Goal: Task Accomplishment & Management: Use online tool/utility

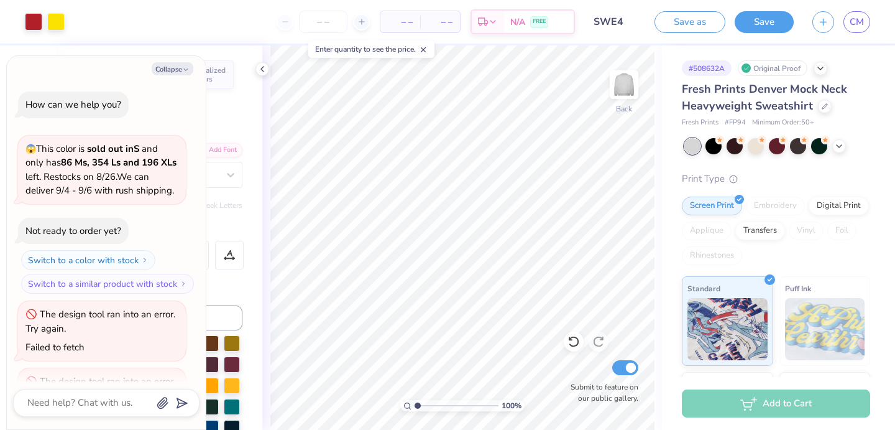
scroll to position [55, 0]
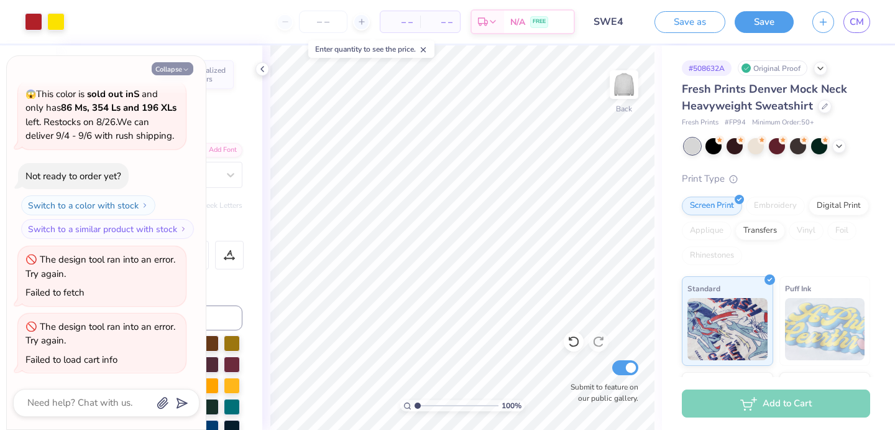
click at [181, 67] on button "Collapse" at bounding box center [173, 68] width 42 height 13
type textarea "x"
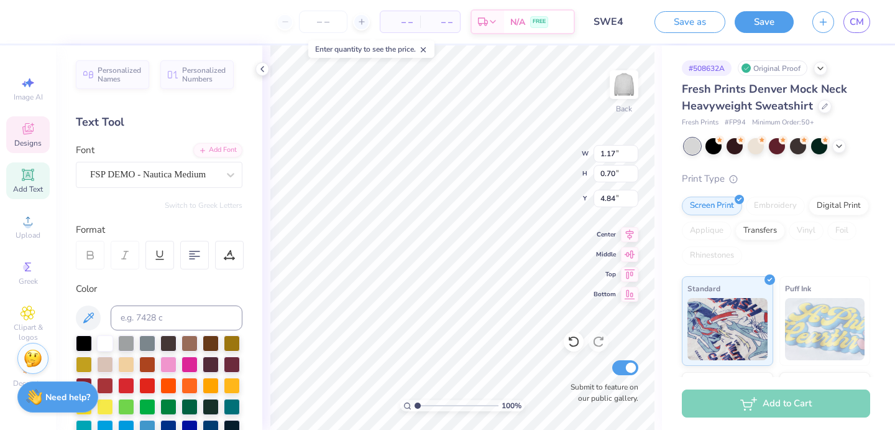
type input "0.95"
type input "0.71"
type textarea "1950"
type input "1.17"
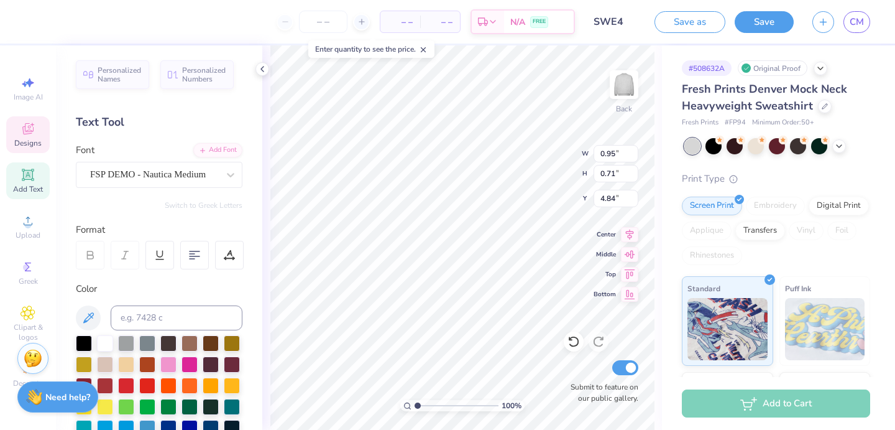
type input "0.70"
type input "4.57"
type textarea "EST. 1950"
click at [176, 165] on div "FSP DEMO - Nautica Medium" at bounding box center [154, 174] width 131 height 19
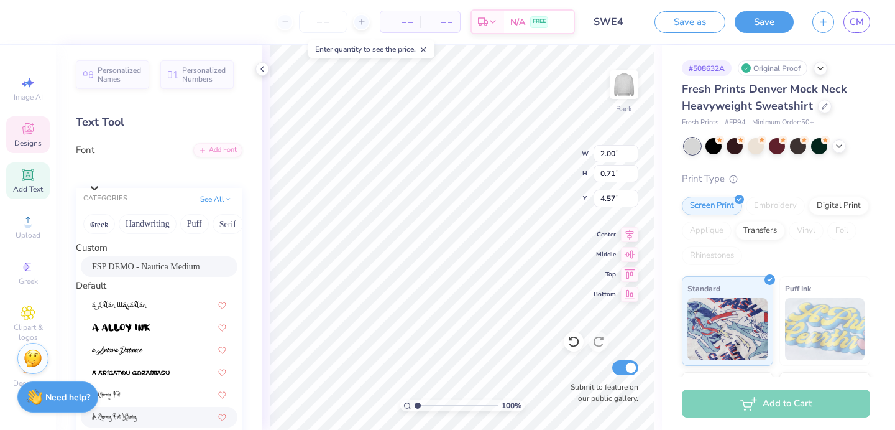
scroll to position [232, 0]
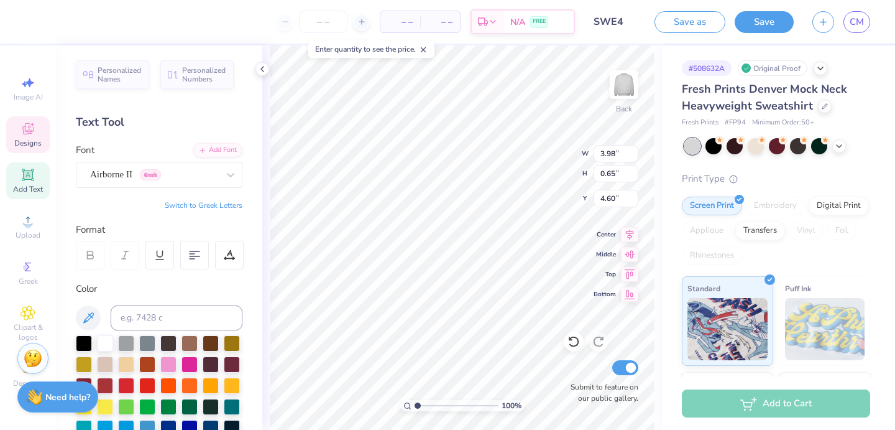
type input "3.98"
type input "0.65"
type input "4.60"
type input "2.76"
type input "0.45"
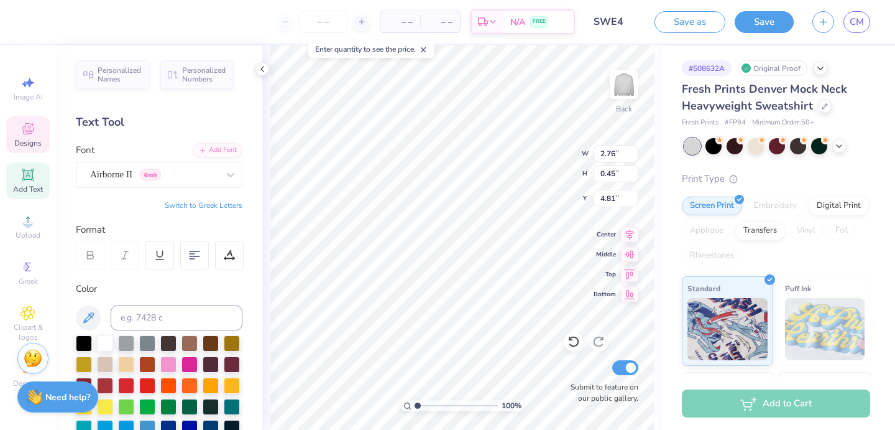
type input "4.48"
type input "4.26"
type input "1.49"
type input "4.93"
type input "14.44"
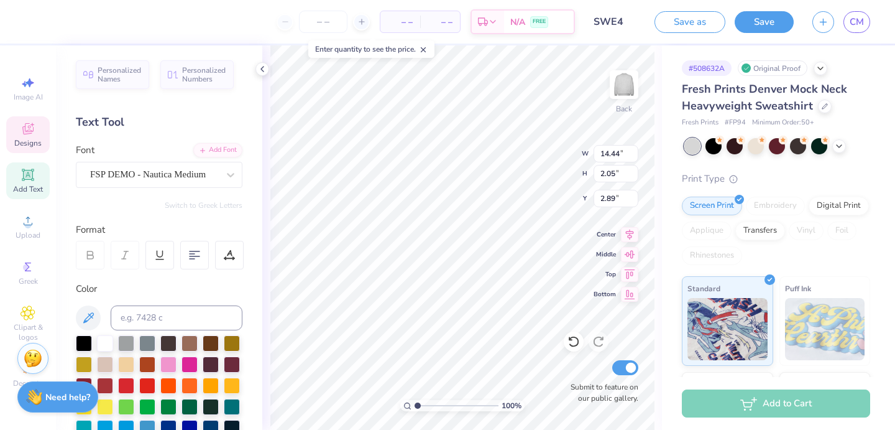
type input "2.05"
type input "2.89"
type input "12.63"
type input "1.79"
type input "3.00"
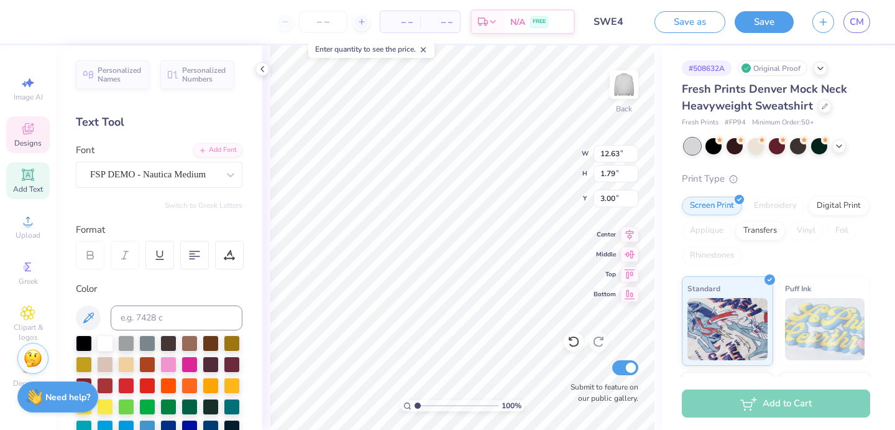
click at [657, 226] on div "100 % Back W 12.63 12.63 " H 1.79 1.79 " Y 3.00 3.00 " Center Middle Top Bottom…" at bounding box center [462, 237] width 400 height 384
type input "5.79"
type input "12.63"
type input "1.79"
type input "3.00"
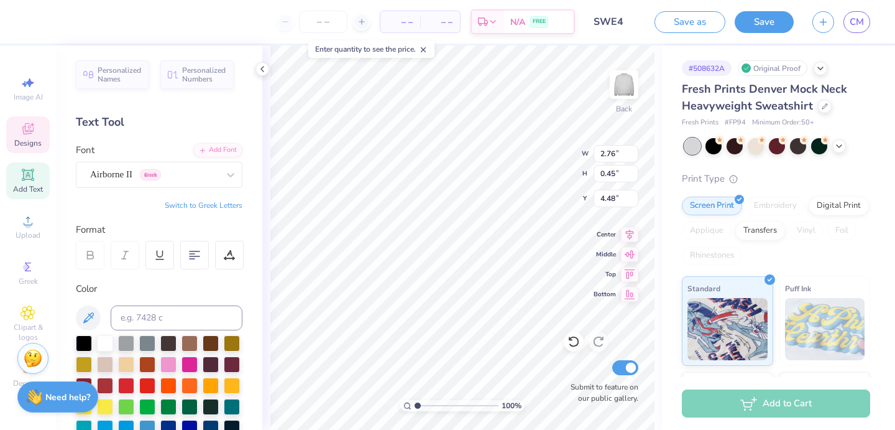
type input "4.34"
type input "4.26"
type input "1.49"
type input "5.79"
type input "4.78"
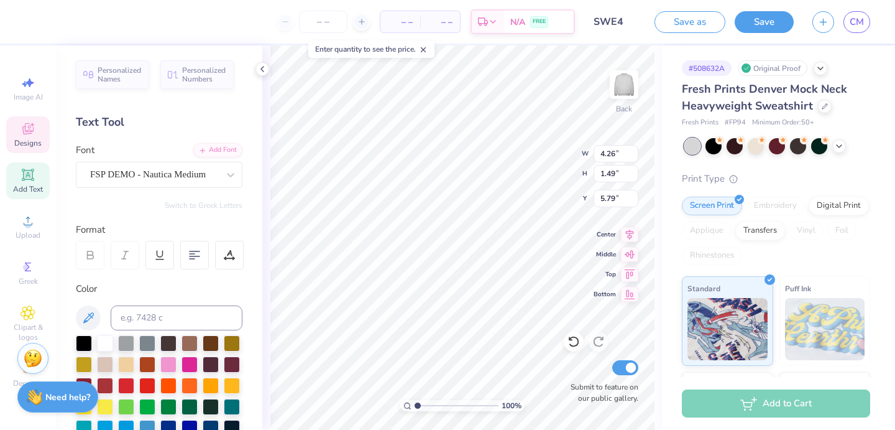
type input "1.67"
type input "4.79"
type input "5.08"
click at [655, 213] on div "100 % Back W 4.78 4.78 " H 1.67 1.67 " Y 5.08 5.08 " Center Middle Top Bottom S…" at bounding box center [462, 237] width 400 height 384
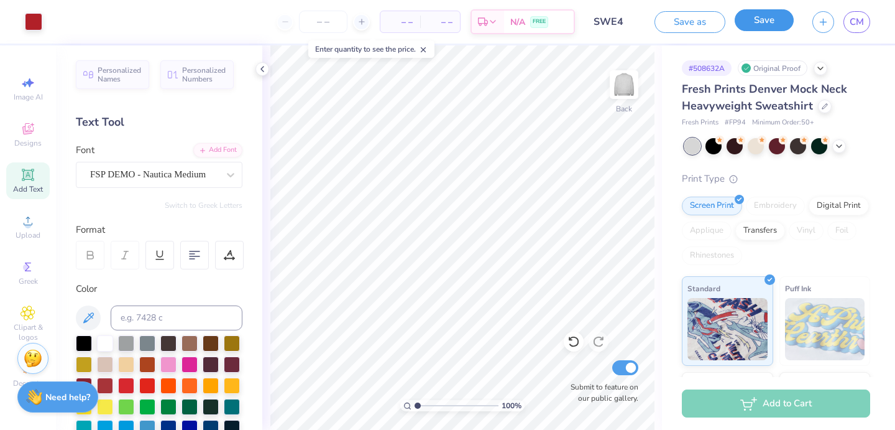
click at [755, 25] on button "Save" at bounding box center [764, 20] width 59 height 22
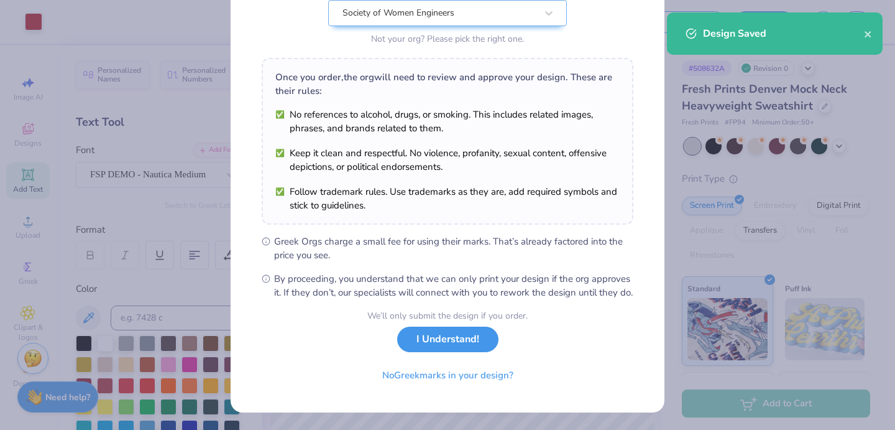
click at [441, 335] on button "I Understand!" at bounding box center [447, 338] width 101 height 25
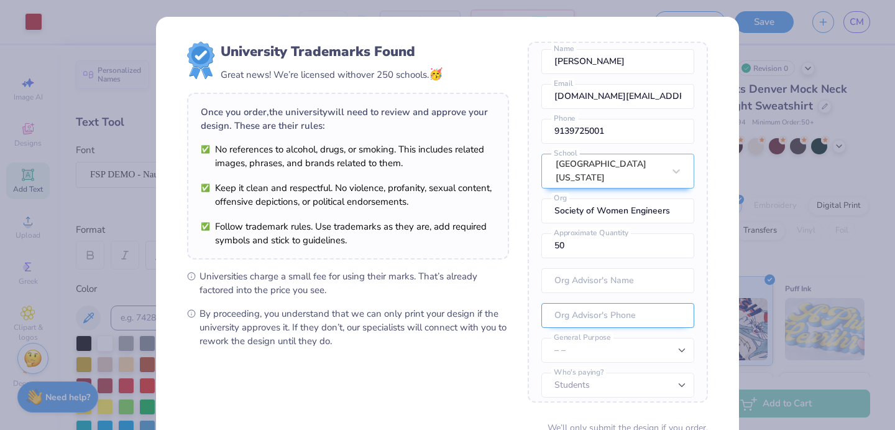
scroll to position [111, 0]
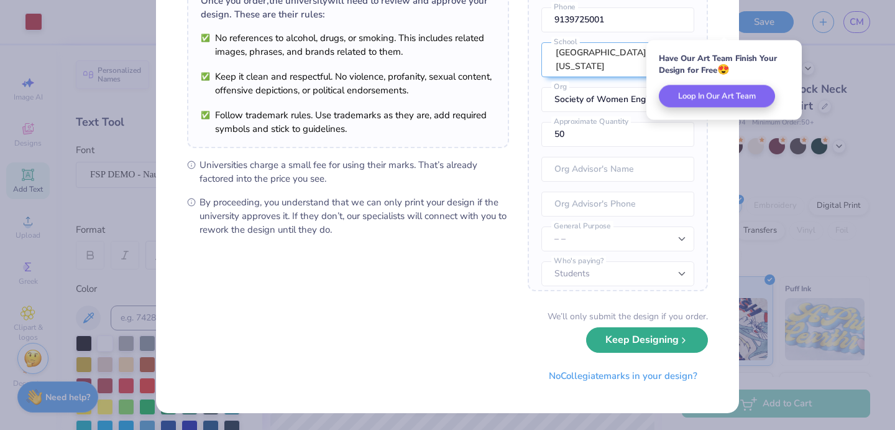
click at [646, 346] on button "Keep Designing" at bounding box center [647, 339] width 122 height 25
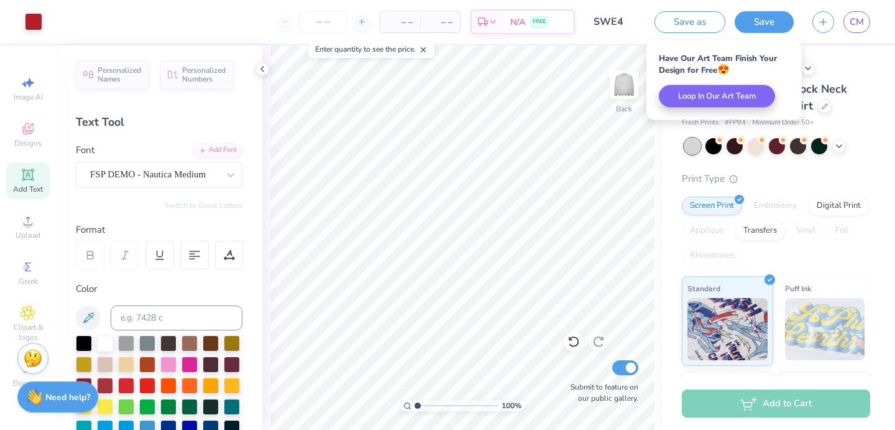
scroll to position [0, 0]
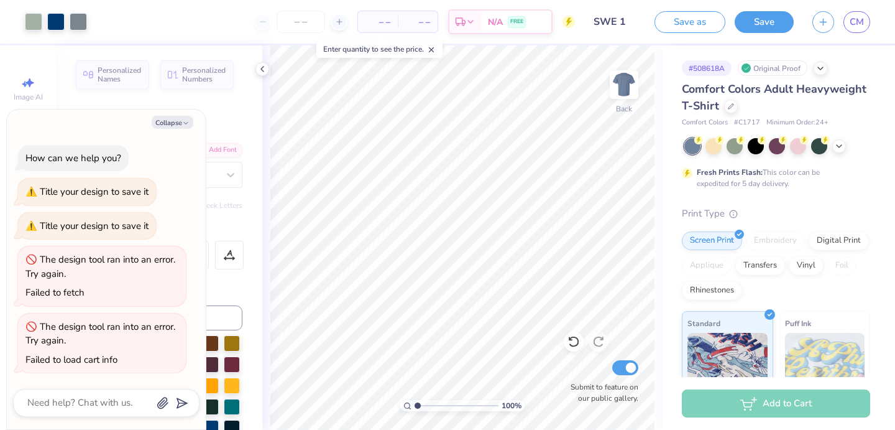
scroll to position [180, 0]
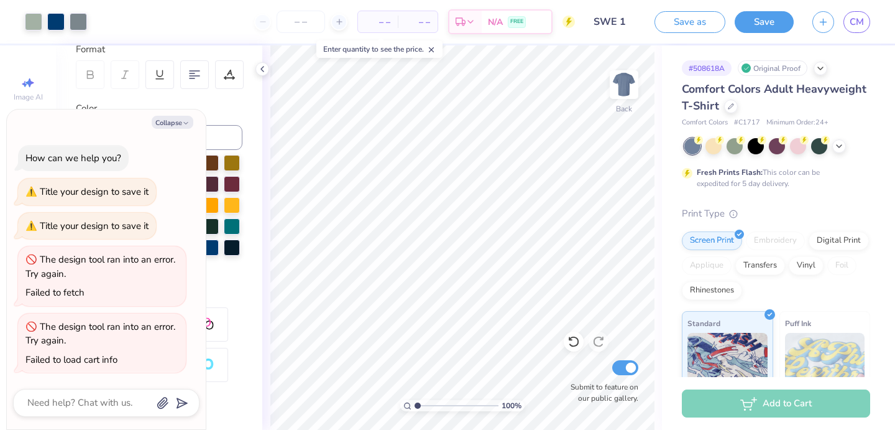
click at [757, 20] on button "Save" at bounding box center [764, 22] width 59 height 22
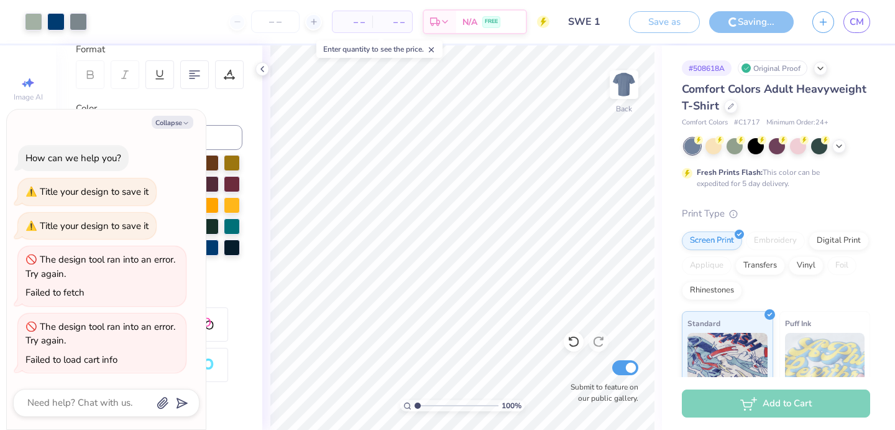
type textarea "x"
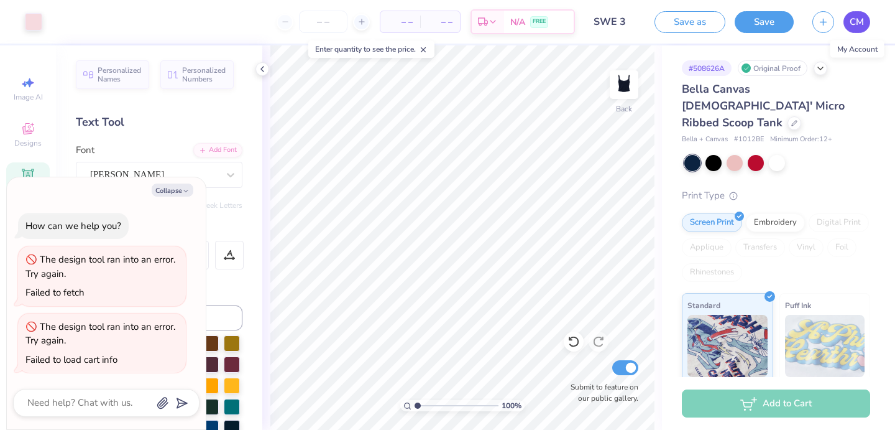
click at [863, 21] on span "CM" at bounding box center [857, 22] width 14 height 14
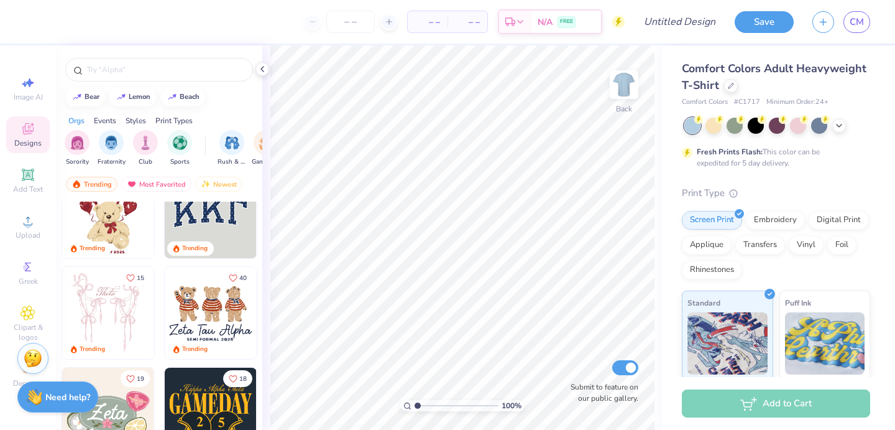
scroll to position [37, 0]
click at [148, 146] on img "filter for Club" at bounding box center [146, 141] width 14 height 14
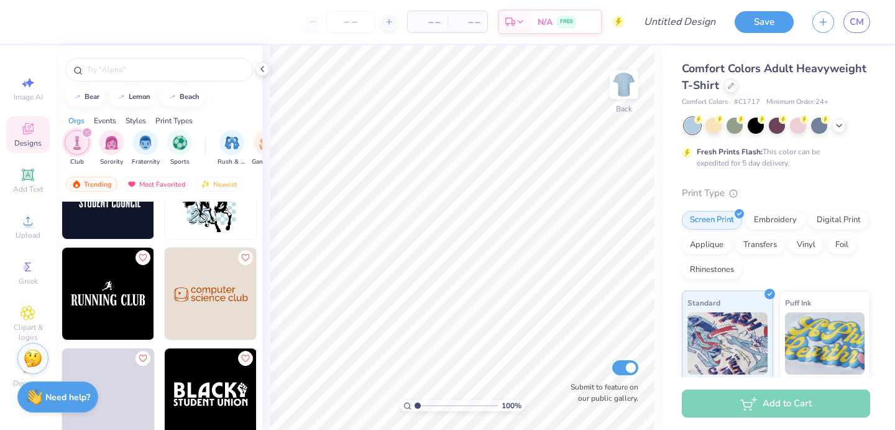
scroll to position [4290, 0]
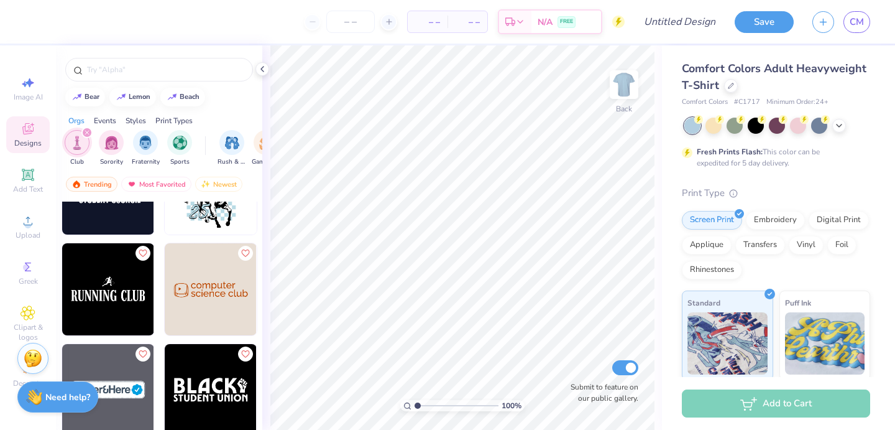
click at [88, 132] on icon "filter for Club" at bounding box center [87, 132] width 5 height 5
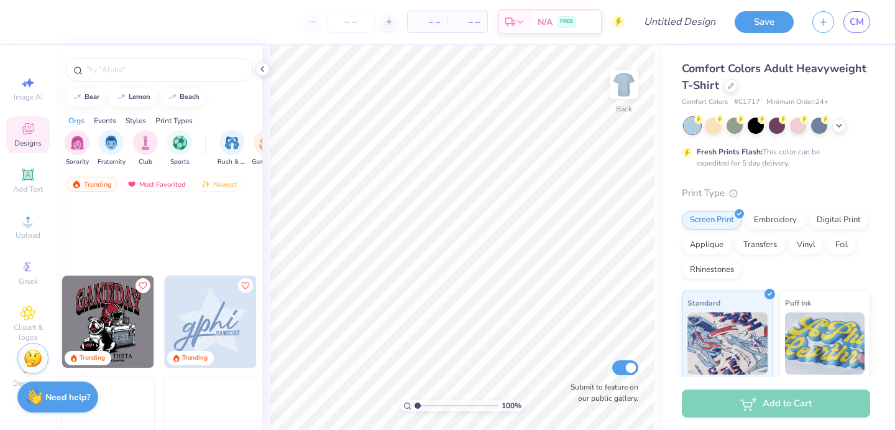
scroll to position [1337, 0]
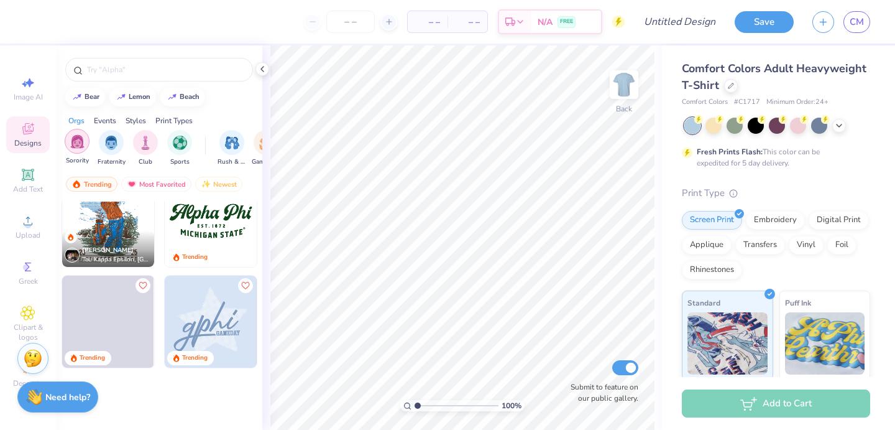
click at [80, 141] on img "filter for Sorority" at bounding box center [77, 141] width 14 height 14
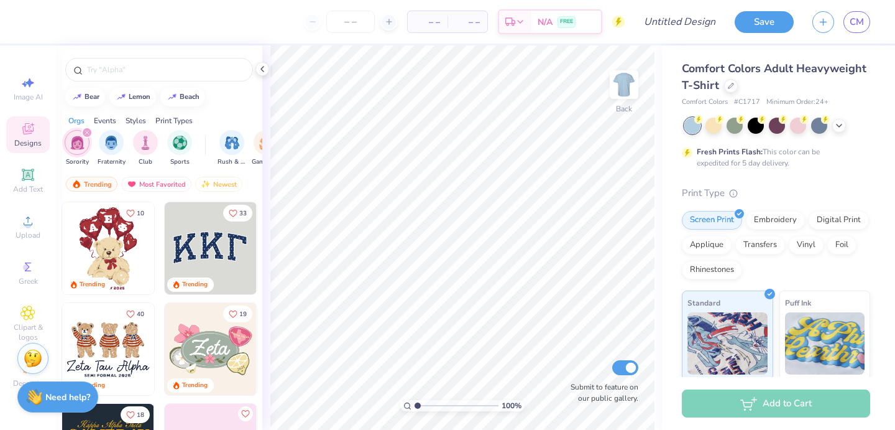
click at [72, 247] on img at bounding box center [26, 248] width 92 height 92
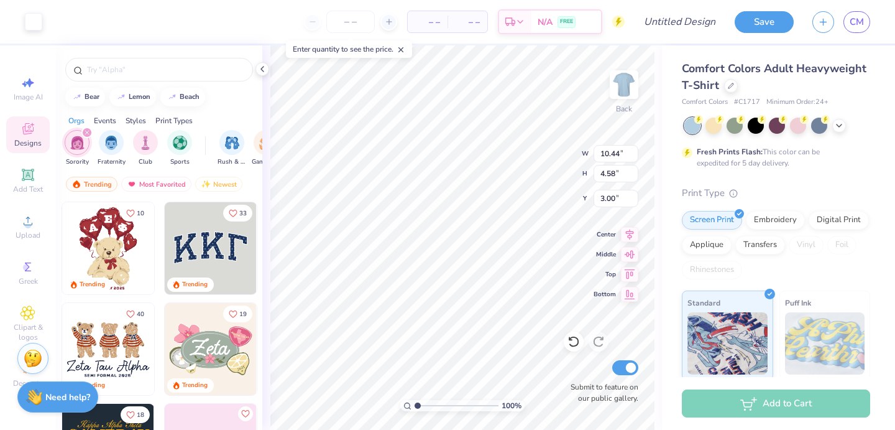
type input "10.26"
type input "4.38"
type input "3.09"
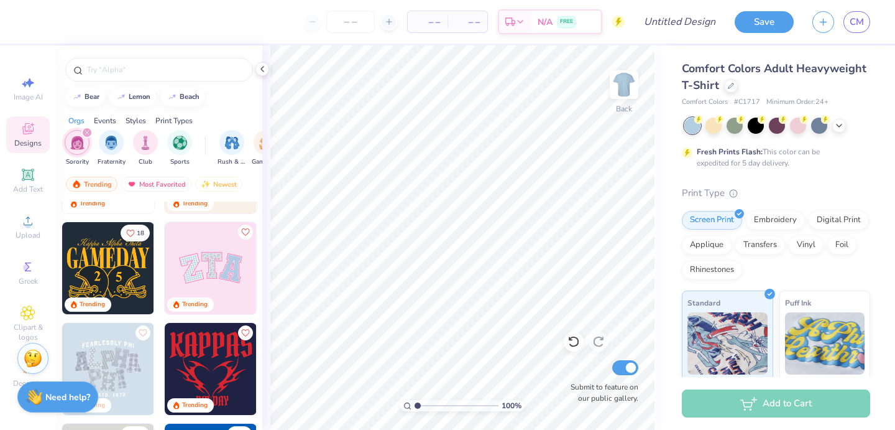
scroll to position [195, 0]
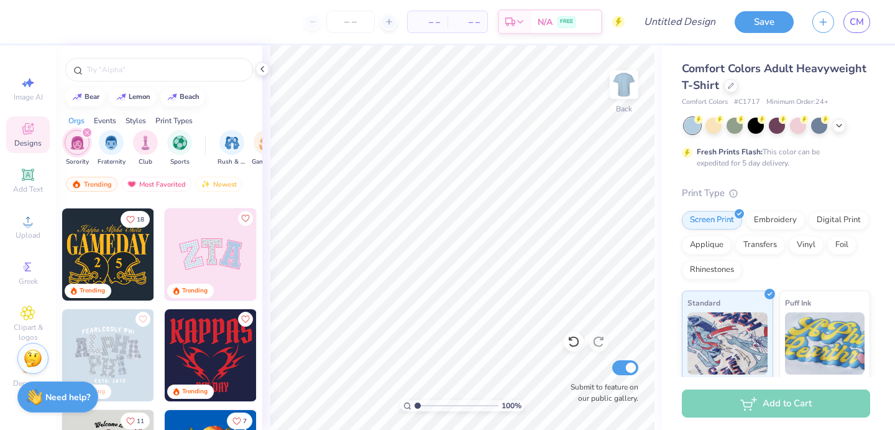
click at [224, 235] on img at bounding box center [211, 254] width 92 height 92
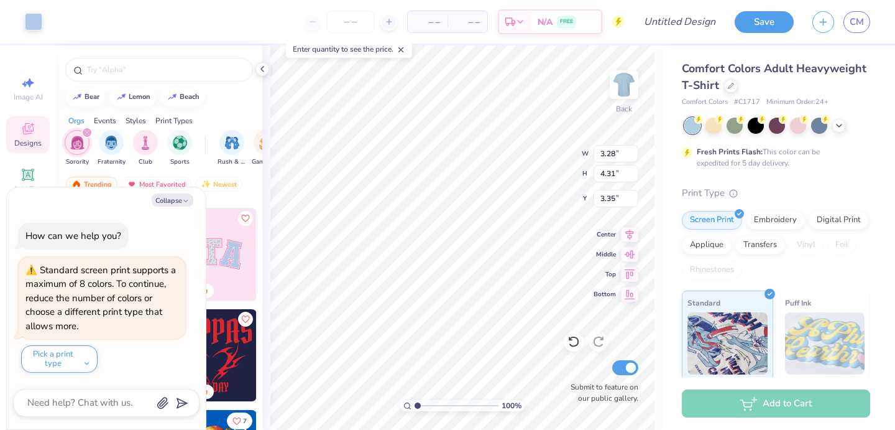
type textarea "x"
type input "9.71"
type input "4.86"
type input "3.00"
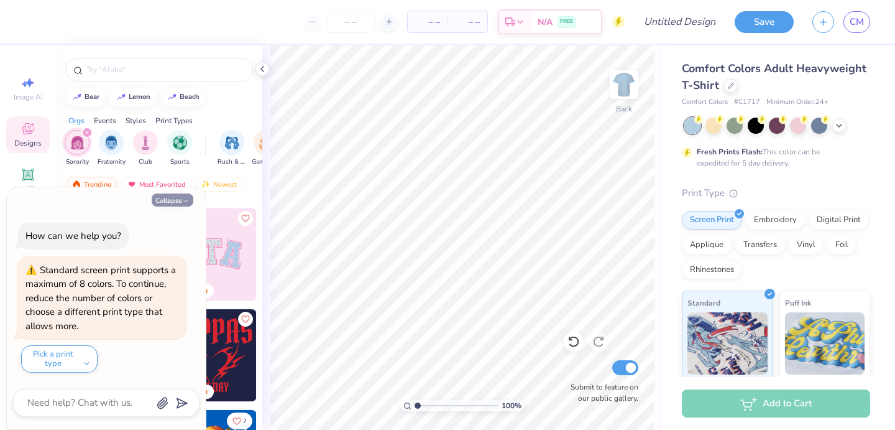
click at [170, 198] on button "Collapse" at bounding box center [173, 199] width 42 height 13
type textarea "x"
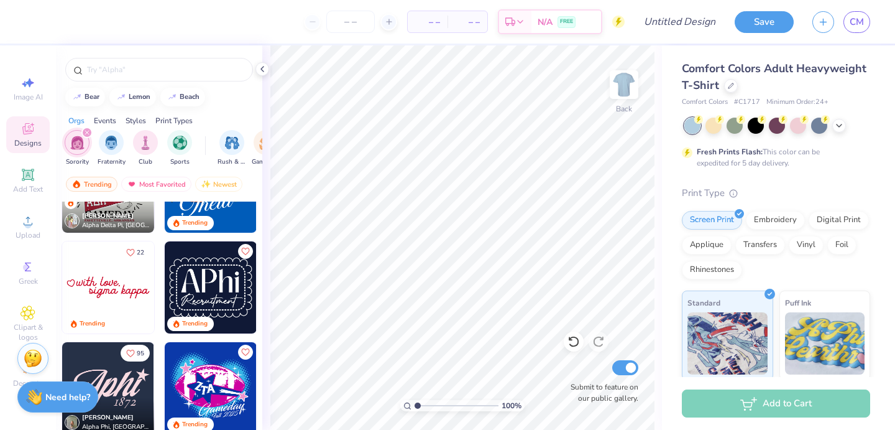
scroll to position [448, 0]
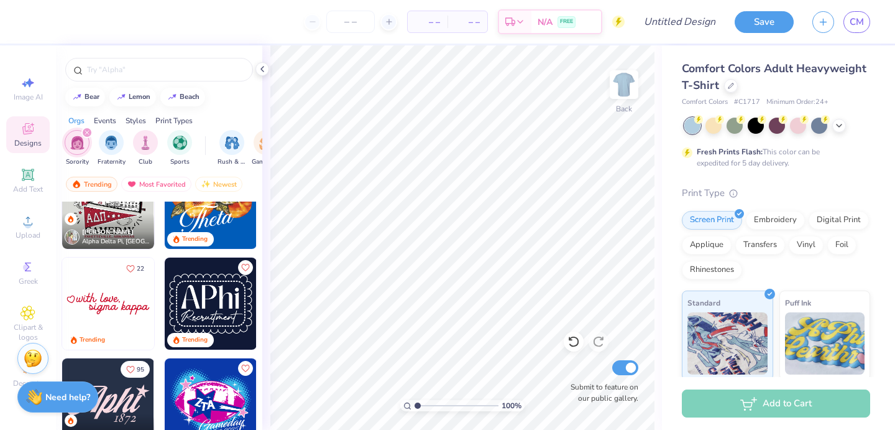
click at [219, 297] on img at bounding box center [211, 303] width 92 height 92
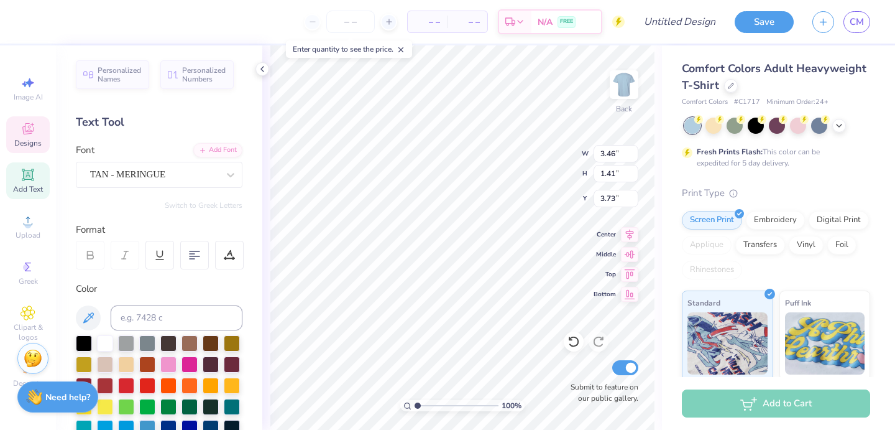
type textarea "SWE"
type textarea "EST. 1950"
click at [667, 265] on div "Comfort Colors Adult Heavyweight T-Shirt Comfort Colors # C1717 Minimum Order: …" at bounding box center [778, 308] width 233 height 526
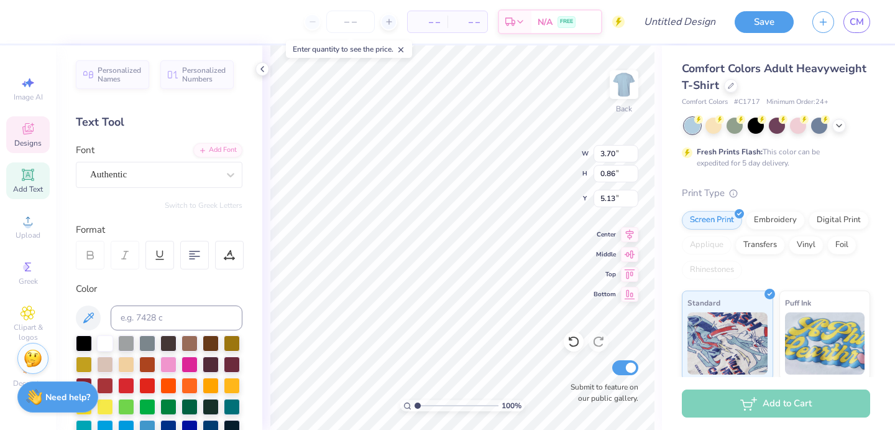
type input "3.03"
type input "0.77"
type input "5.18"
click at [657, 257] on div "100 % Back W 3.03 3.03 " H 0.77 0.77 " Y 5.18 5.18 " Center Middle Top Bottom S…" at bounding box center [462, 237] width 400 height 384
type input "6.09"
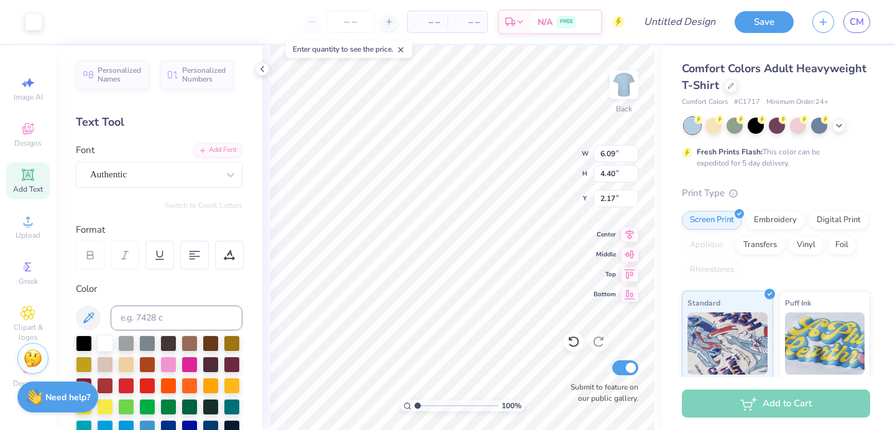
type input "4.40"
type input "3.00"
type input "5.64"
type input "7.46"
type input "5.39"
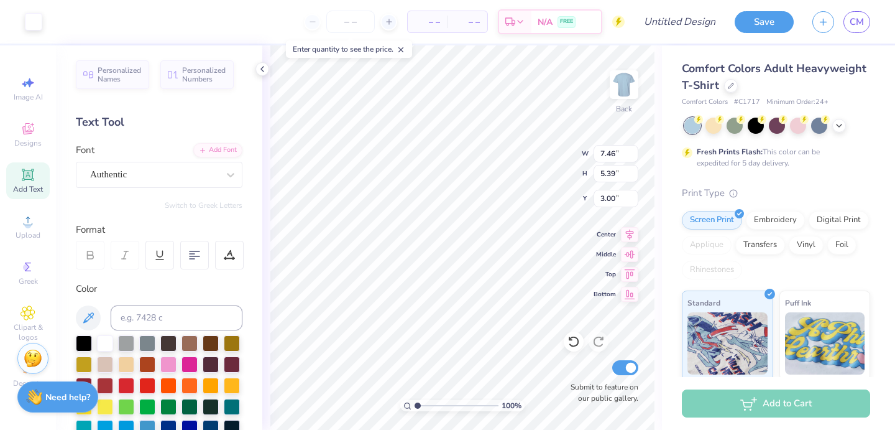
click at [656, 223] on div "100 % Back W 7.46 7.46 " H 5.39 5.39 " Y 3.00 3.00 " Center Middle Top Bottom S…" at bounding box center [462, 237] width 400 height 384
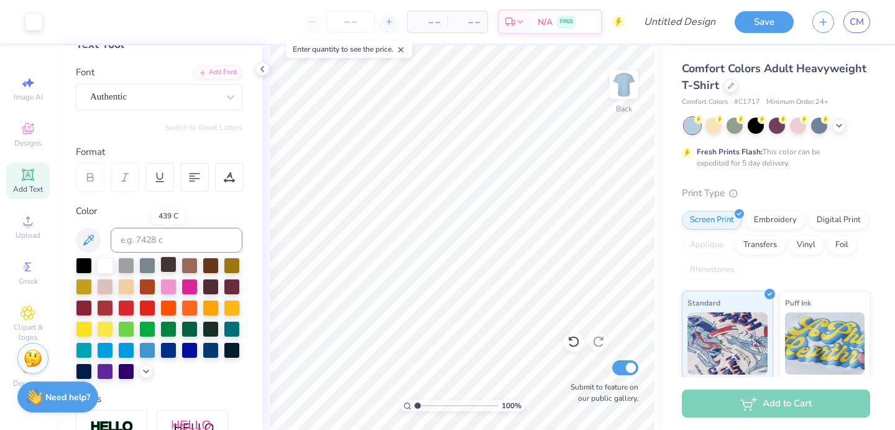
scroll to position [122, 0]
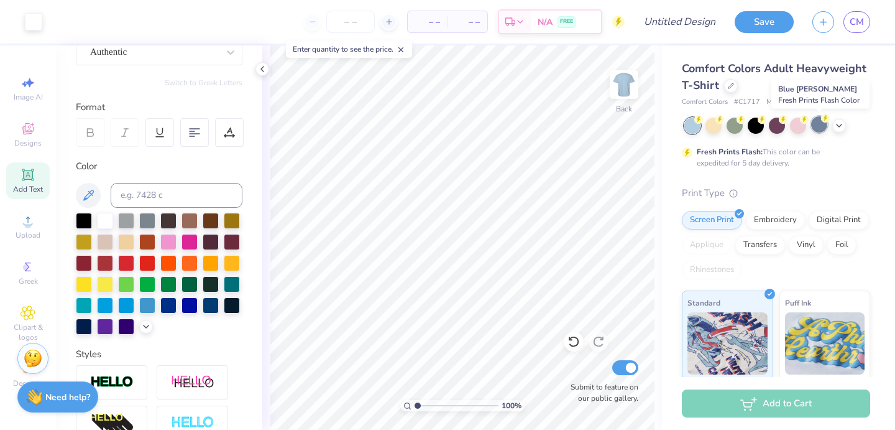
click at [818, 128] on div at bounding box center [819, 124] width 16 height 16
click at [839, 126] on icon at bounding box center [839, 124] width 10 height 10
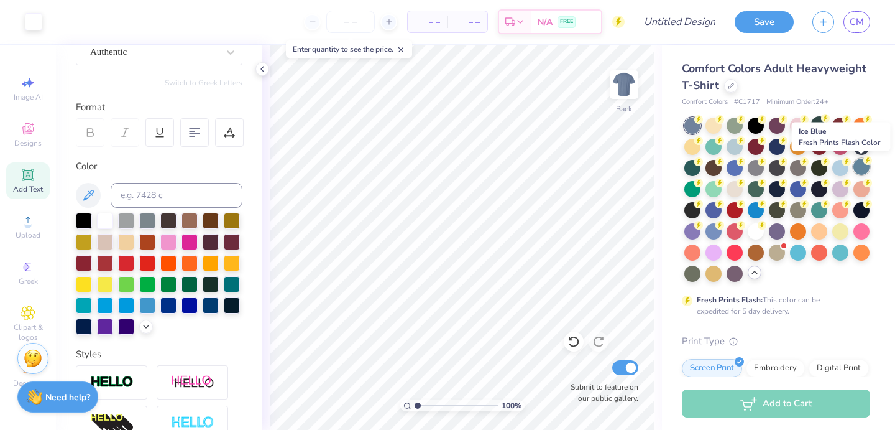
click at [861, 169] on div at bounding box center [862, 167] width 16 height 16
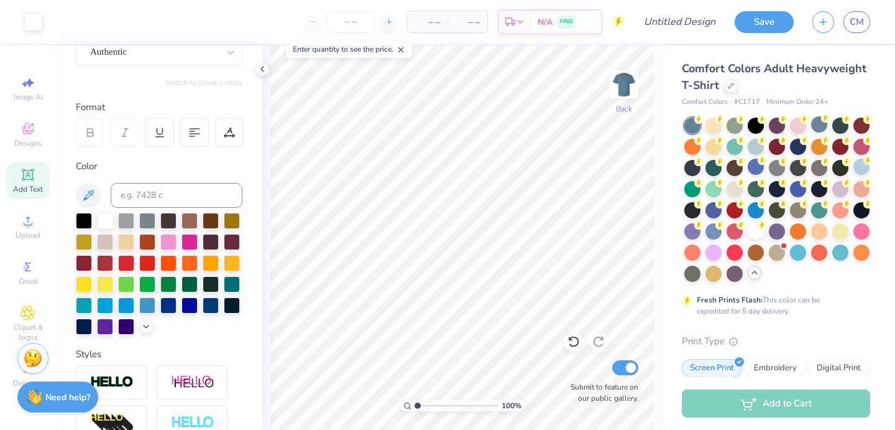
click at [749, 170] on div at bounding box center [756, 167] width 16 height 16
click at [823, 131] on div at bounding box center [819, 124] width 16 height 16
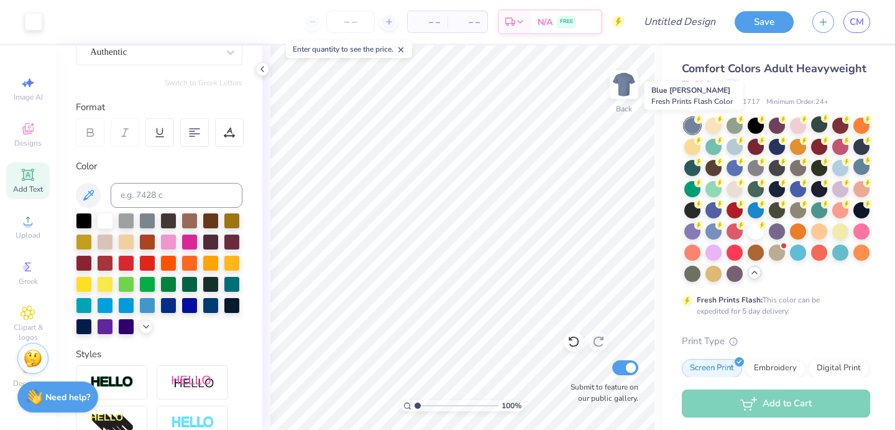
click at [693, 121] on div at bounding box center [693, 126] width 16 height 16
click at [843, 169] on div at bounding box center [841, 167] width 16 height 16
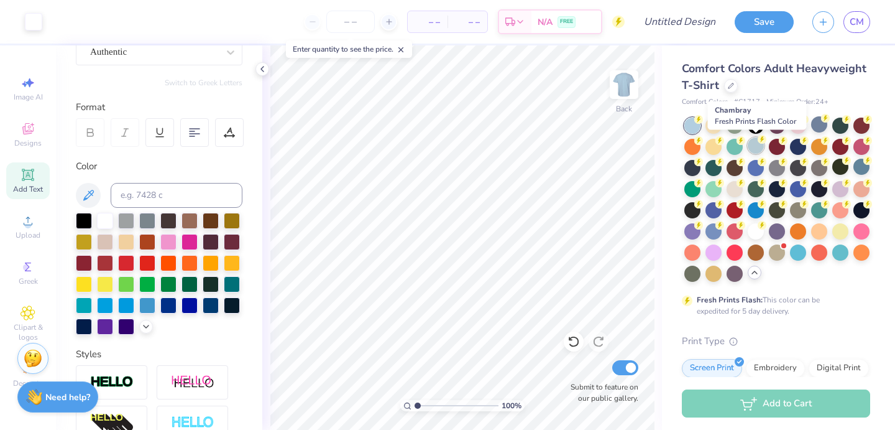
click at [754, 147] on div at bounding box center [756, 145] width 16 height 16
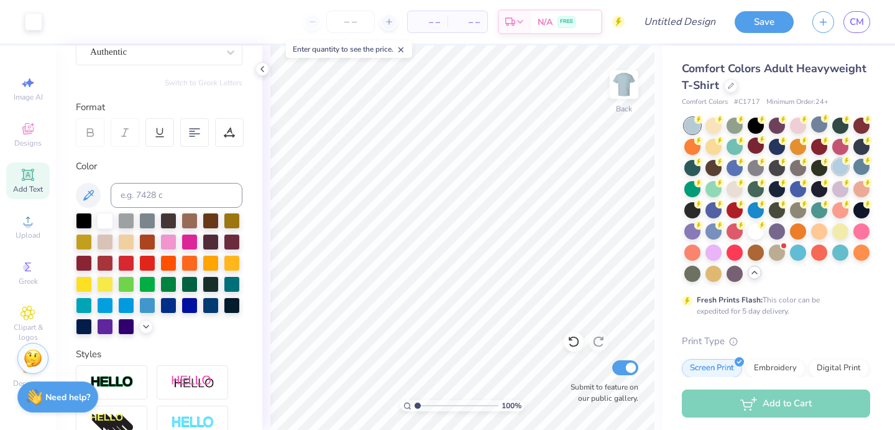
click at [838, 167] on div at bounding box center [841, 167] width 16 height 16
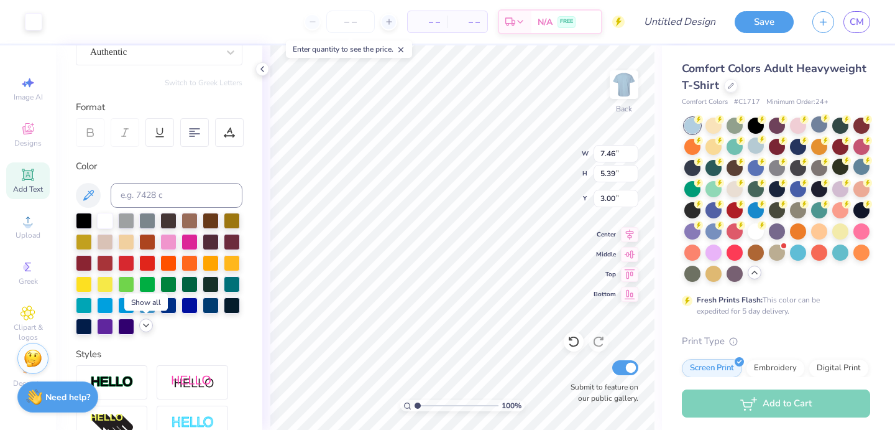
click at [146, 320] on icon at bounding box center [146, 325] width 10 height 10
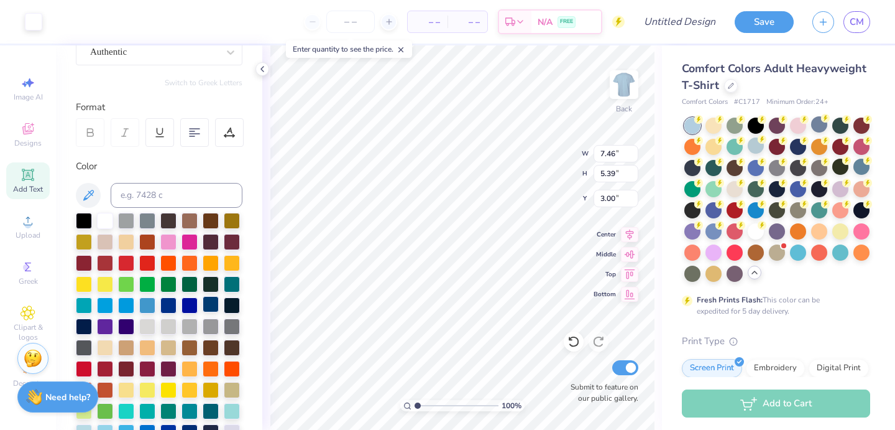
click at [213, 304] on div at bounding box center [211, 304] width 16 height 16
click at [105, 216] on div at bounding box center [105, 219] width 16 height 16
click at [251, 159] on div "Personalized Names Personalized Numbers Text Tool Add Font Font Authentic Switc…" at bounding box center [159, 237] width 206 height 384
type textarea "EST 1950"
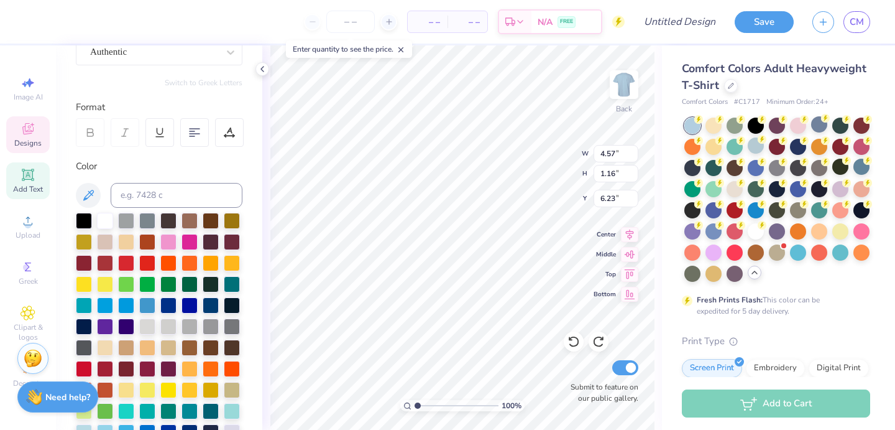
click at [662, 251] on div "100 % Back W 4.57 4.57 " H 1.16 1.16 " Y 6.23 6.23 " Center Middle Top Bottom S…" at bounding box center [462, 237] width 400 height 384
type textarea "EST. 1950"
click at [654, 210] on div "100 % Back W 4.34 4.34 " H 1.16 1.16 " Y 6.23 6.23 " Center Middle Top Bottom S…" at bounding box center [462, 237] width 400 height 384
click at [263, 70] on icon at bounding box center [262, 69] width 10 height 10
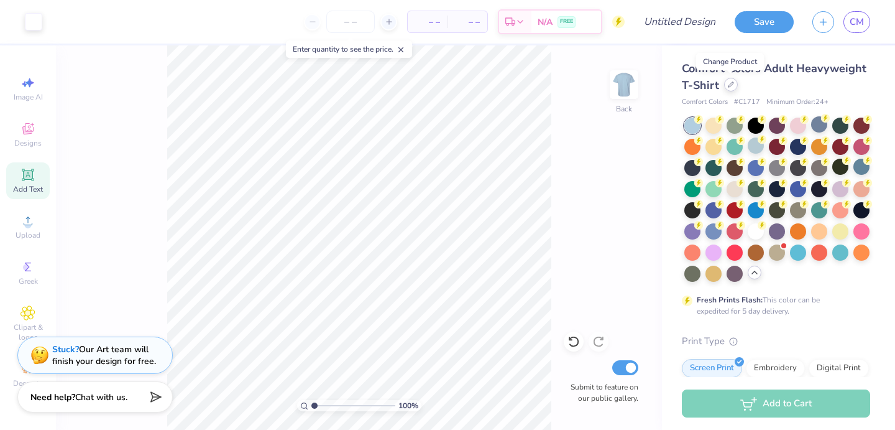
click at [731, 81] on icon at bounding box center [731, 84] width 6 height 6
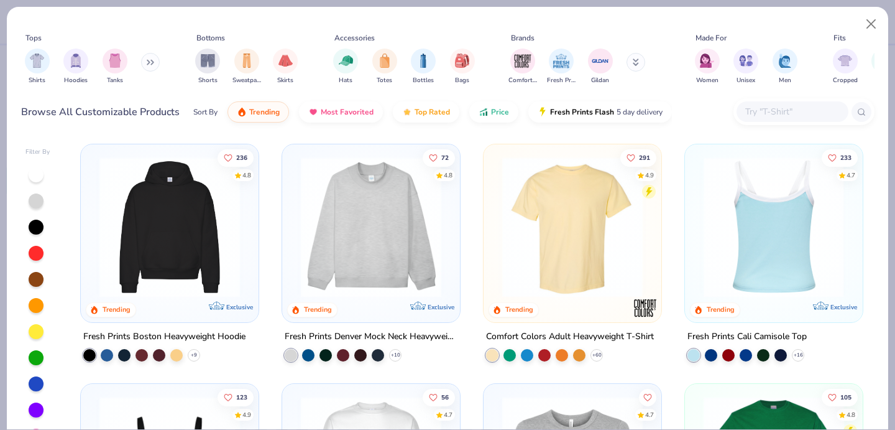
click at [786, 228] on img at bounding box center [773, 227] width 153 height 141
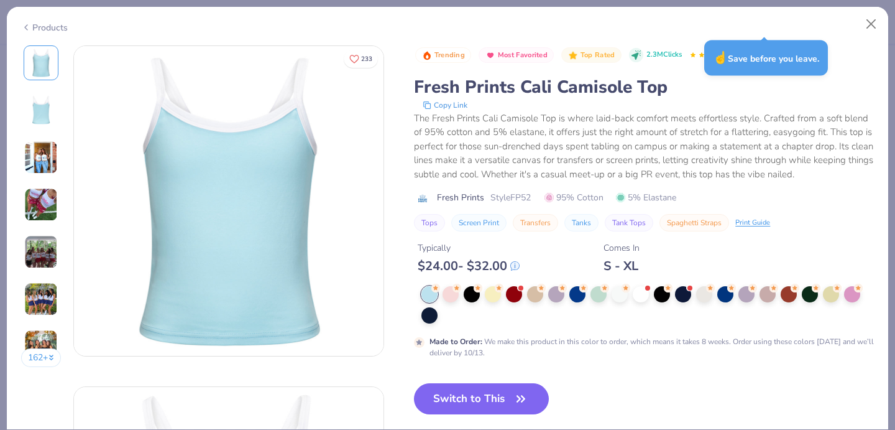
click at [43, 29] on div "Products" at bounding box center [44, 27] width 47 height 13
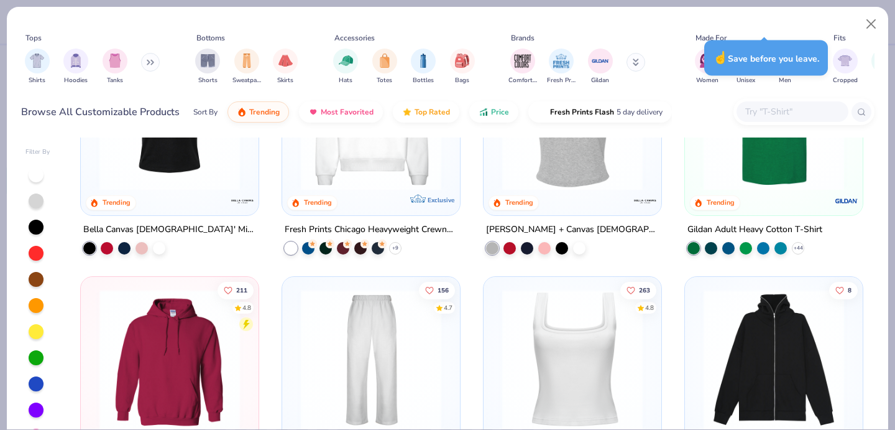
scroll to position [344, 0]
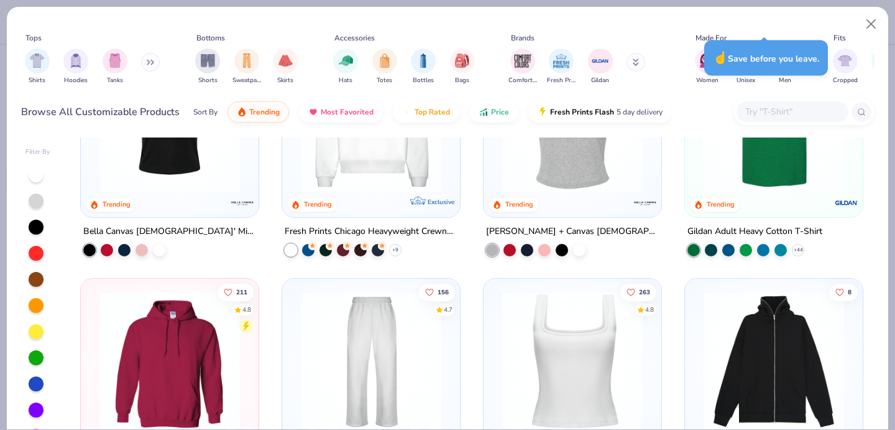
click at [145, 180] on img at bounding box center [169, 122] width 153 height 141
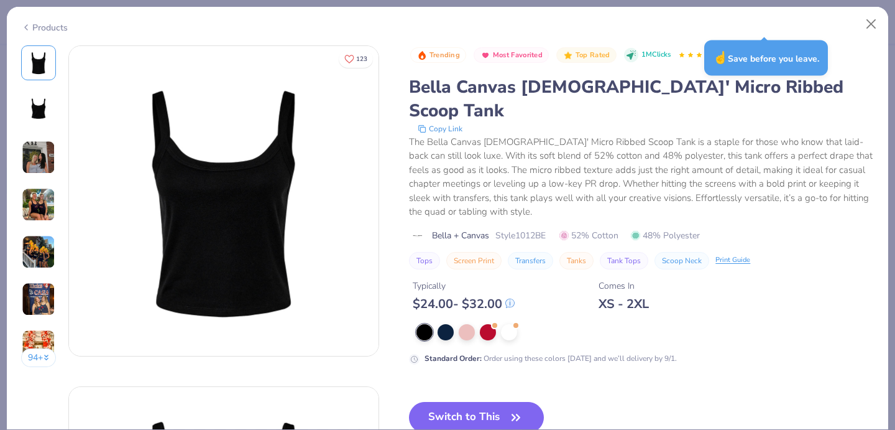
click at [28, 26] on icon at bounding box center [26, 27] width 10 height 15
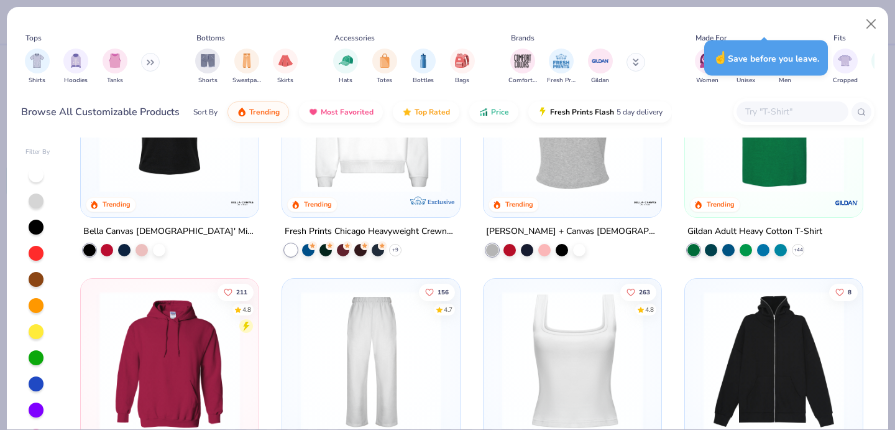
scroll to position [538, 0]
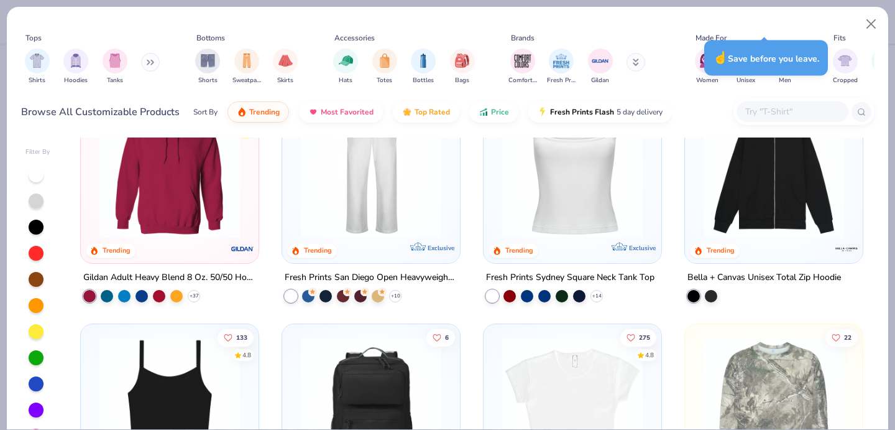
click at [576, 176] on img at bounding box center [572, 167] width 153 height 141
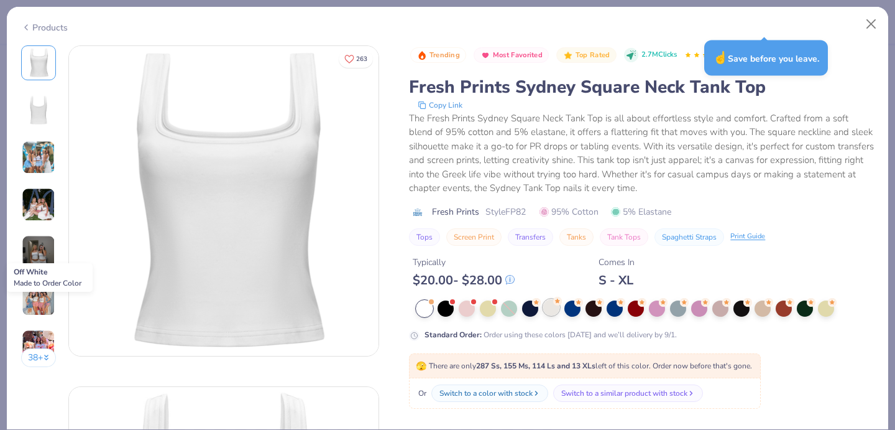
click at [552, 312] on div at bounding box center [551, 307] width 16 height 16
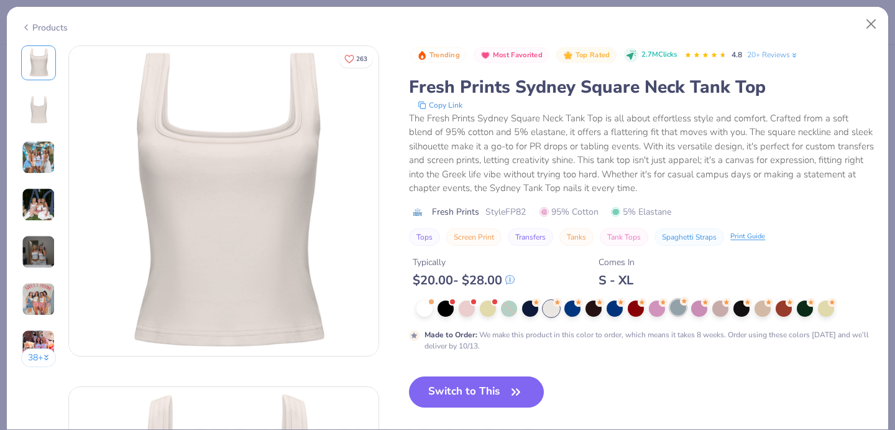
click at [679, 304] on div at bounding box center [678, 307] width 16 height 16
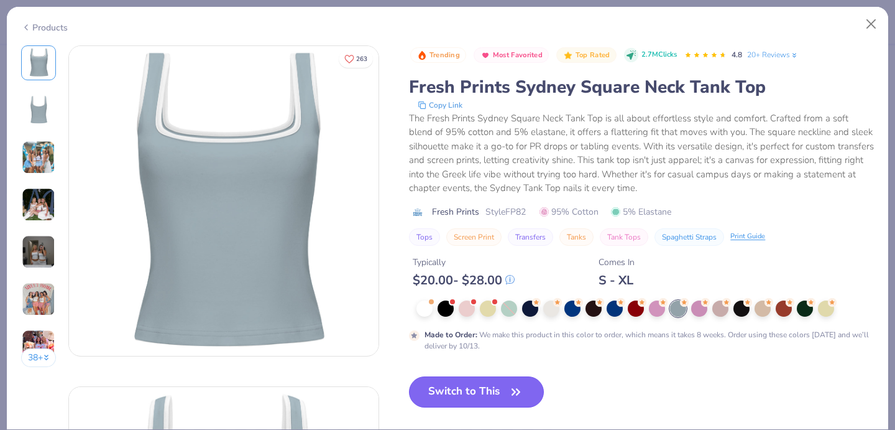
click at [511, 381] on button "Switch to This" at bounding box center [476, 391] width 135 height 31
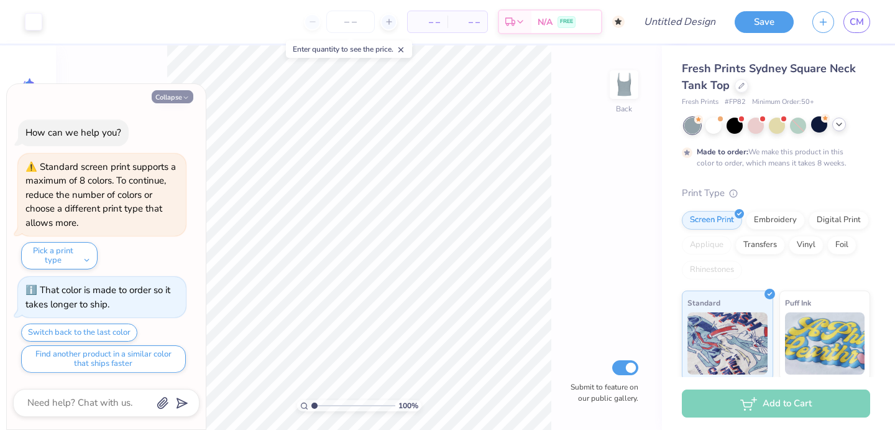
click at [169, 99] on button "Collapse" at bounding box center [173, 96] width 42 height 13
type textarea "x"
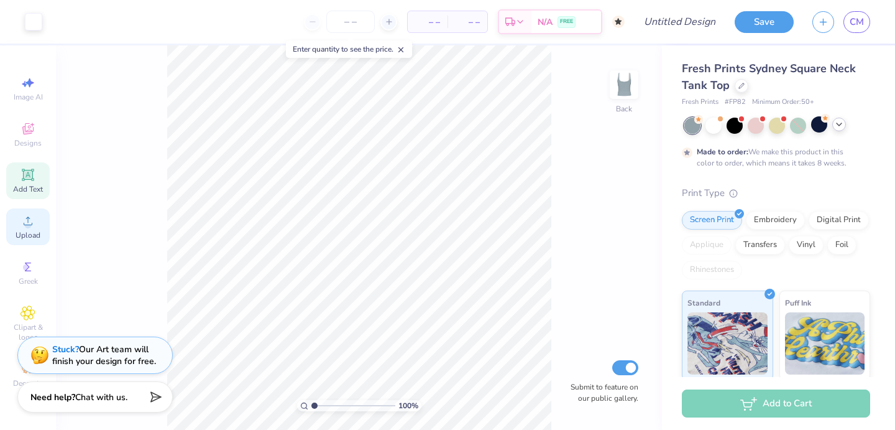
click at [29, 223] on circle at bounding box center [27, 224] width 7 height 7
click at [25, 182] on div "Add Text" at bounding box center [28, 180] width 44 height 37
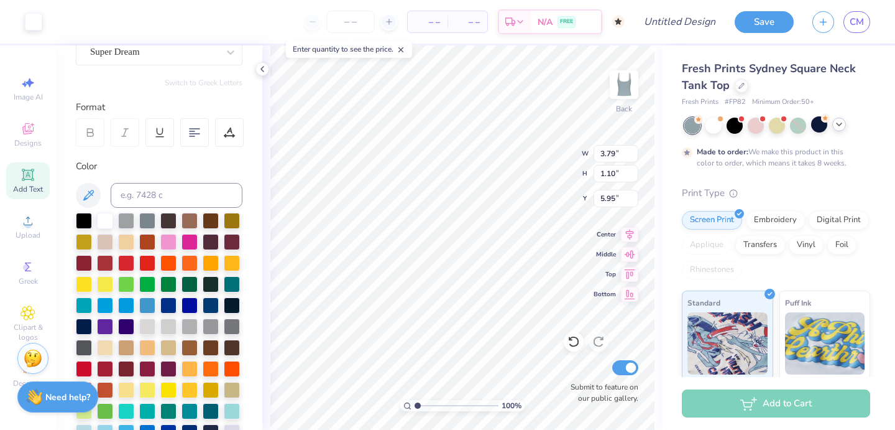
scroll to position [122, 0]
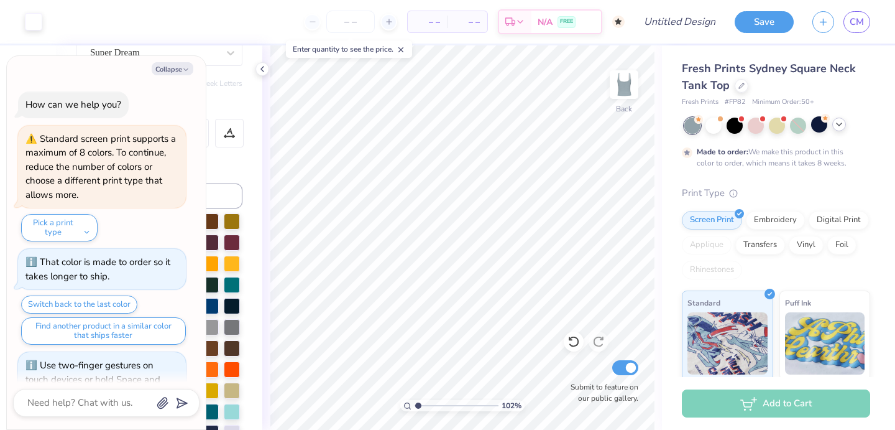
type input "1.02"
type textarea "x"
type input "1"
type textarea "x"
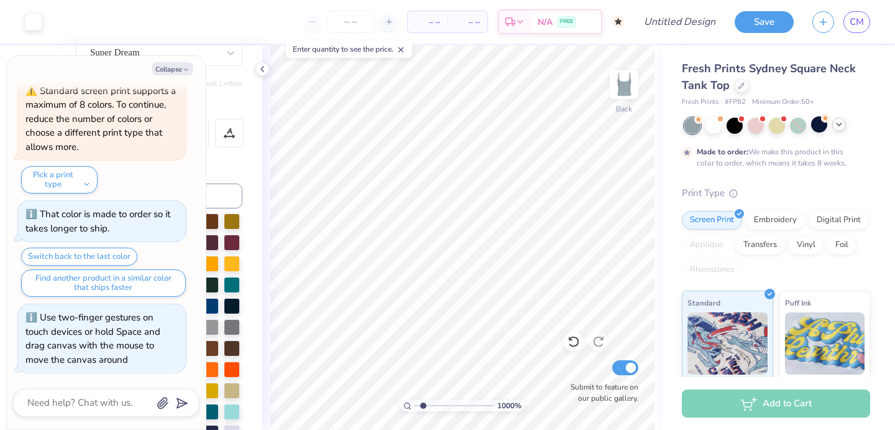
type input "1"
drag, startPoint x: 418, startPoint y: 406, endPoint x: 175, endPoint y: 451, distance: 247.8
click at [415, 411] on input "range" at bounding box center [457, 405] width 84 height 11
click at [575, 339] on div "100 % Back Submit to feature on our public gallery." at bounding box center [462, 237] width 400 height 384
type textarea "x"
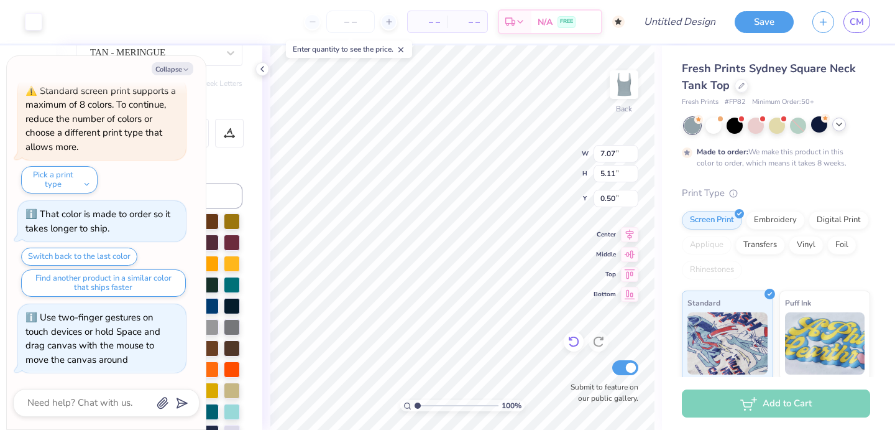
type input "5.48"
type input "3.96"
click at [796, 126] on div at bounding box center [798, 126] width 16 height 16
click at [174, 77] on div "Collapse How can we help you? Standard screen print supports a maximum of 8 col…" at bounding box center [106, 242] width 199 height 373
click at [174, 68] on button "Collapse" at bounding box center [173, 68] width 42 height 13
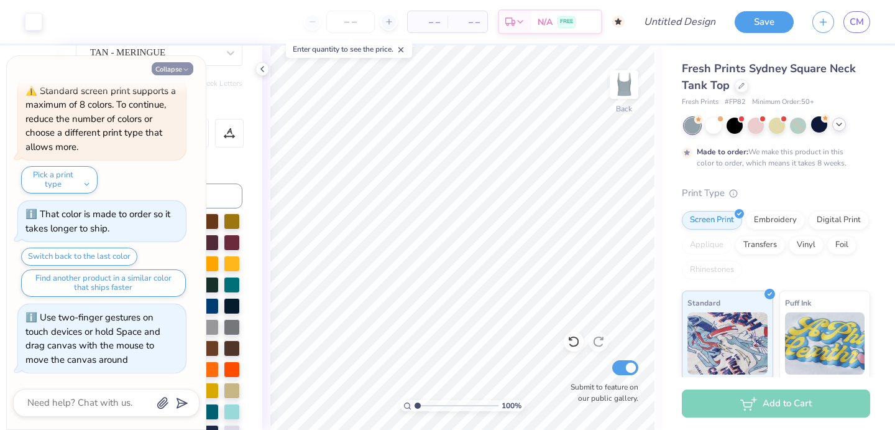
type textarea "x"
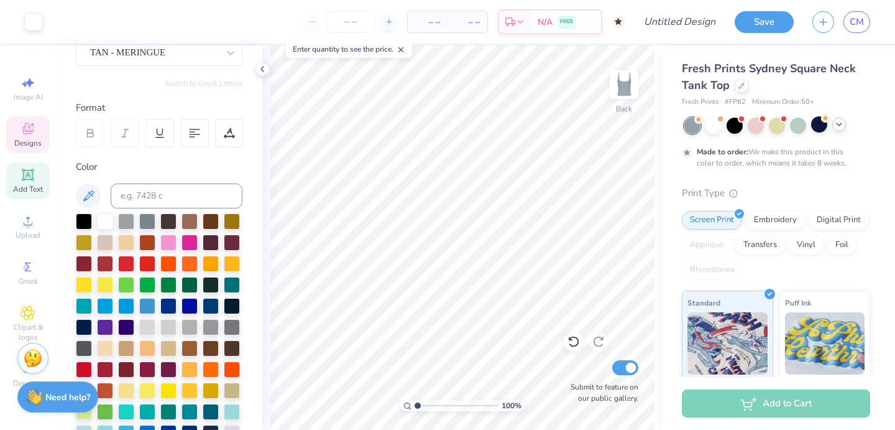
click at [26, 138] on span "Designs" at bounding box center [27, 143] width 27 height 10
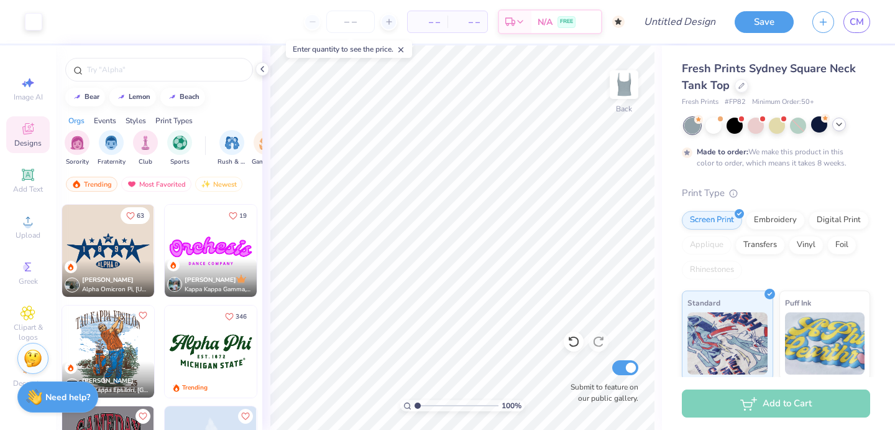
scroll to position [1209, 0]
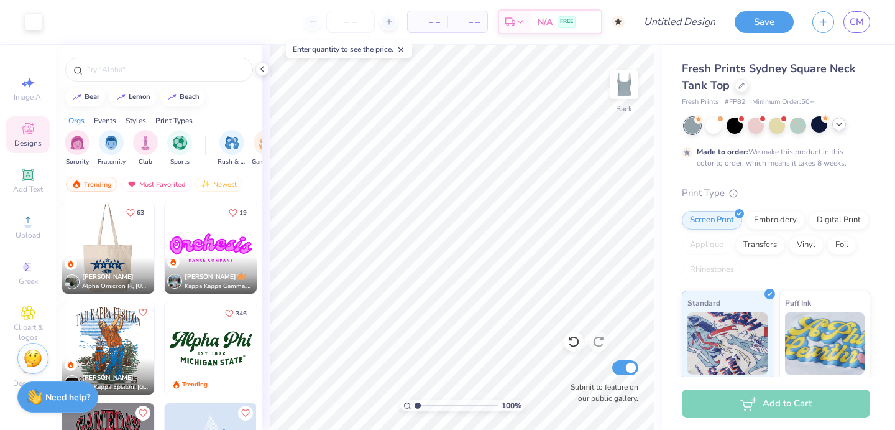
click at [62, 244] on img at bounding box center [16, 247] width 92 height 92
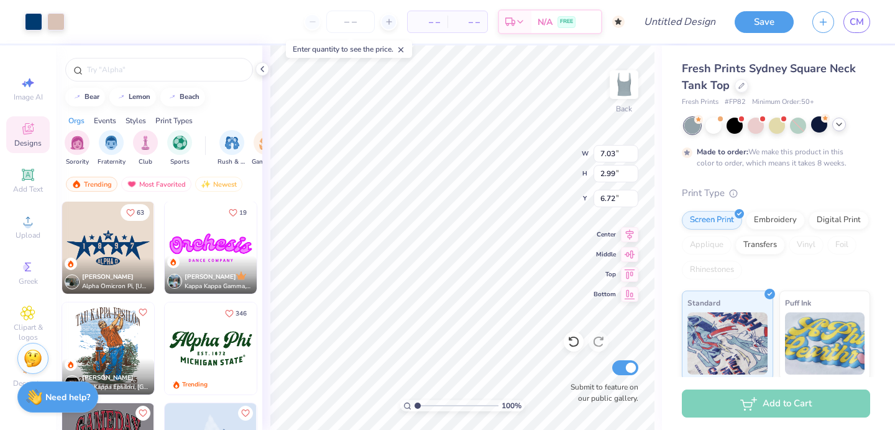
type input "6.72"
type input "1.50"
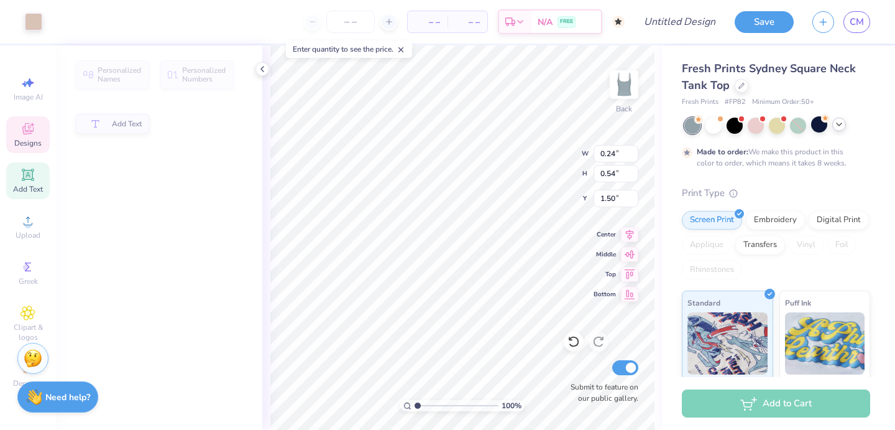
type input "0.24"
type input "0.54"
type input "3.90"
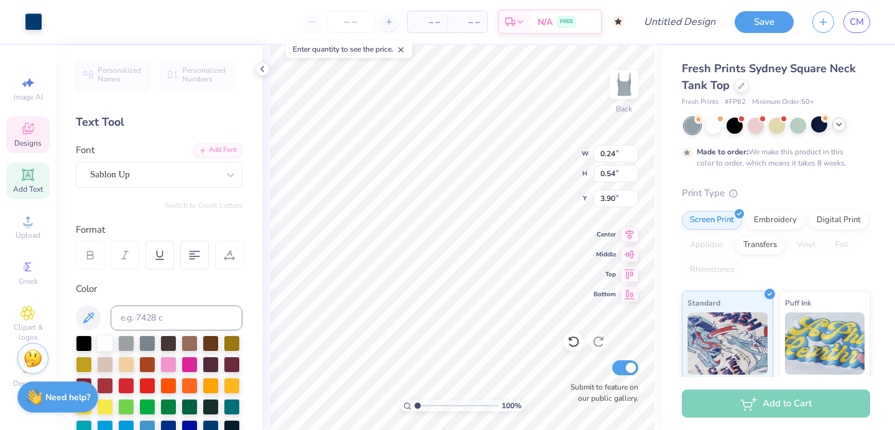
type input "2.03"
type input "0.70"
type input "3.79"
type input "0.24"
type input "0.52"
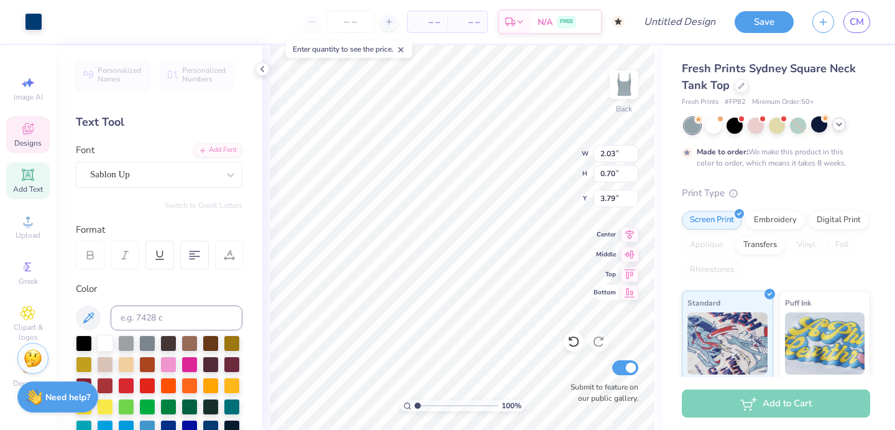
type input "3.90"
click at [34, 137] on div "Designs" at bounding box center [28, 134] width 44 height 37
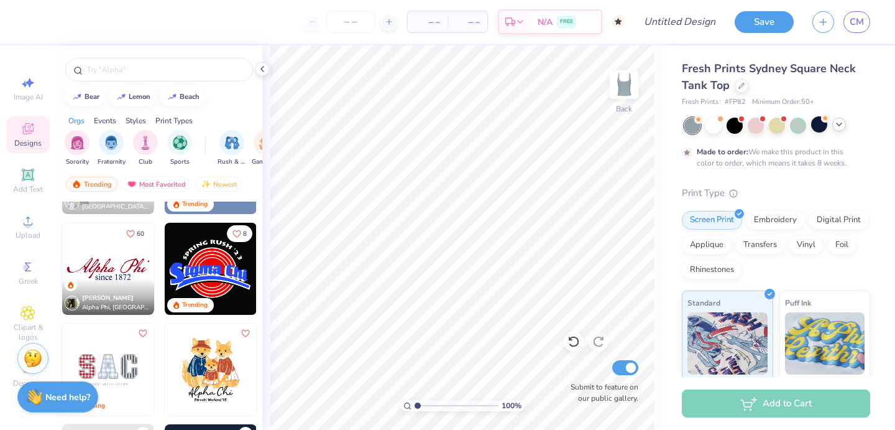
scroll to position [1990, 0]
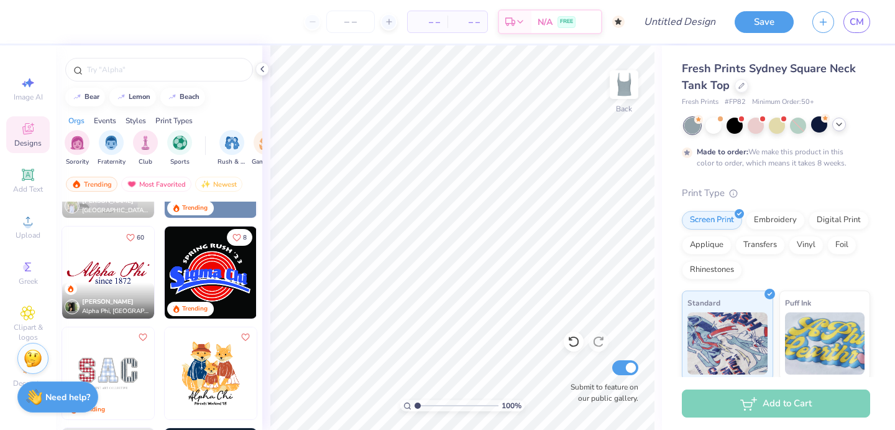
click at [112, 267] on img at bounding box center [108, 272] width 92 height 92
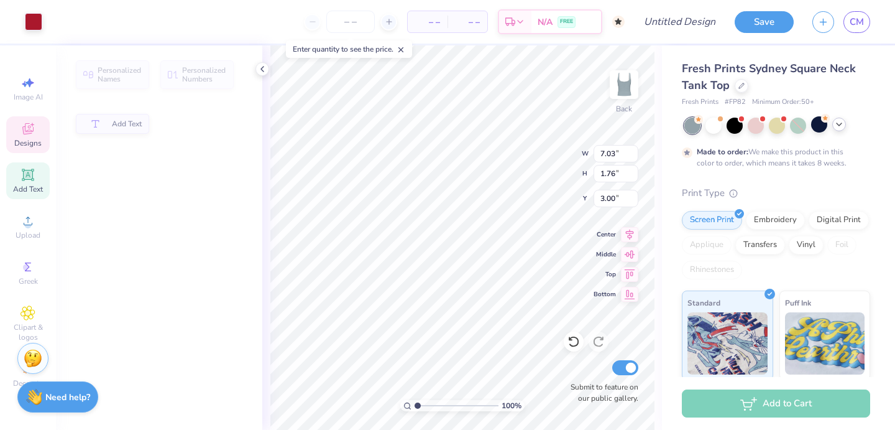
type input "1.76"
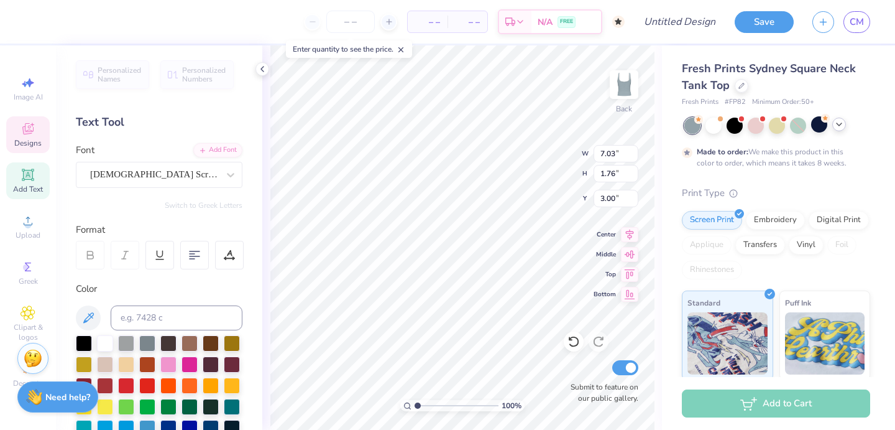
scroll to position [0, 0]
type textarea "A"
type textarea "Society of Woemn Engineers"
click at [193, 241] on div at bounding box center [194, 255] width 29 height 29
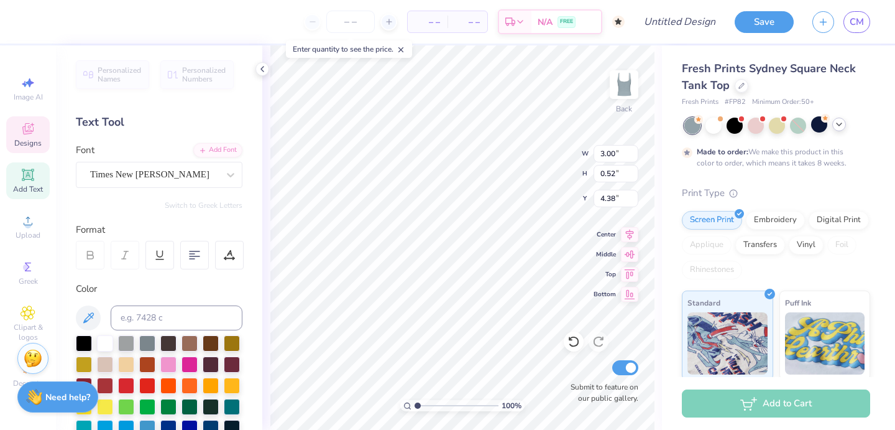
type input "5.45"
type input "7.03"
type input "3.37"
type input "2.08"
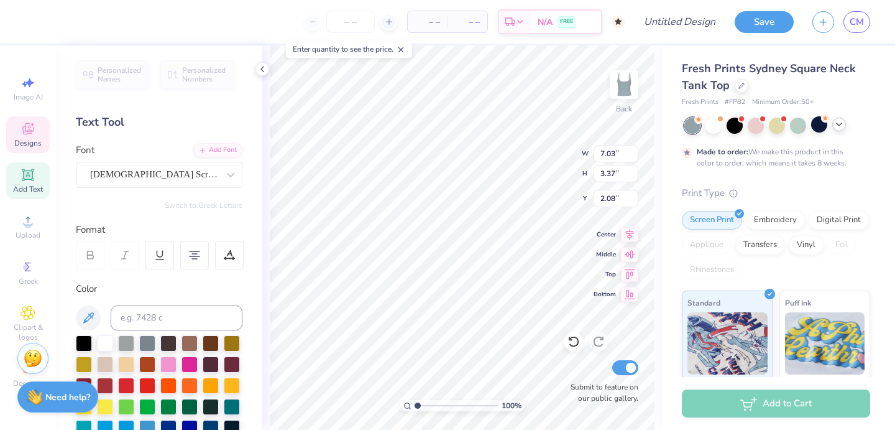
type textarea "Society of Woemn Engineers"
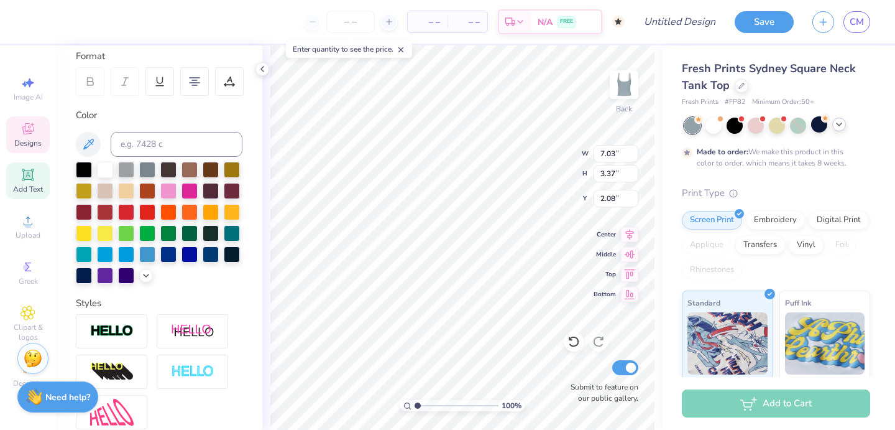
scroll to position [293, 0]
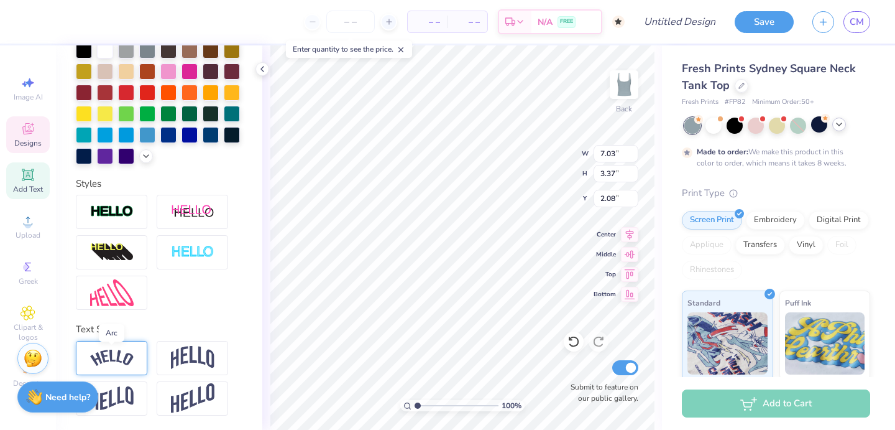
click at [129, 354] on img at bounding box center [112, 357] width 44 height 17
click at [206, 361] on img at bounding box center [193, 358] width 44 height 24
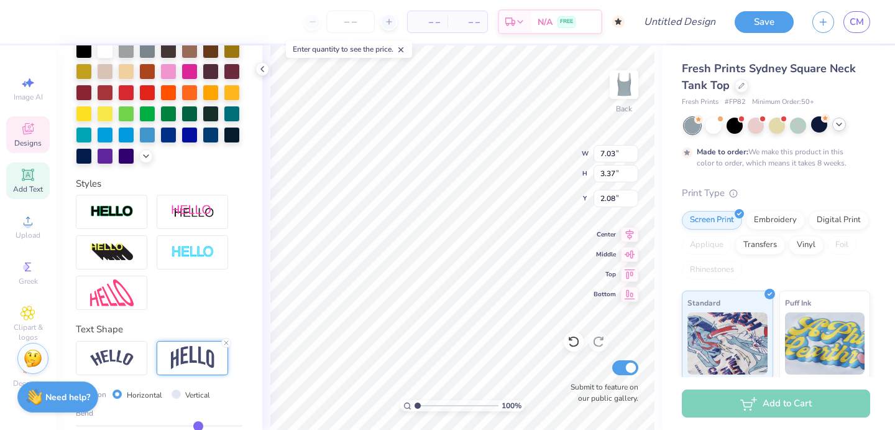
click at [201, 289] on div at bounding box center [159, 252] width 167 height 115
type input "2.53"
click at [120, 353] on img at bounding box center [112, 357] width 44 height 17
type input "1.62"
type input "2.63"
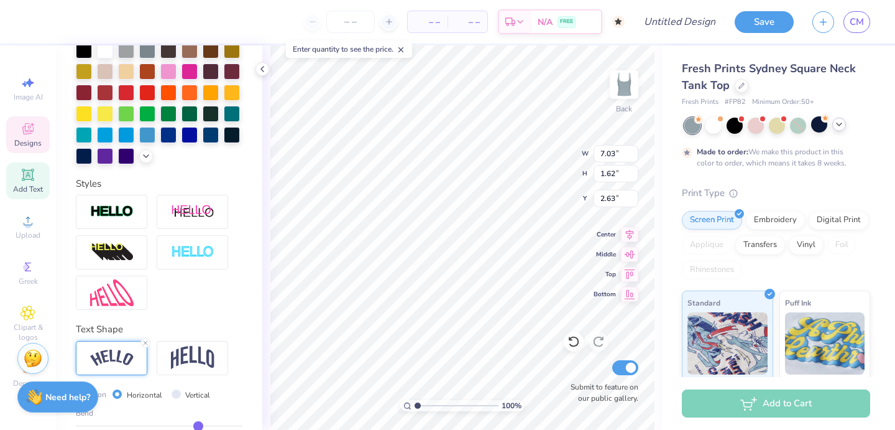
scroll to position [0, 0]
type textarea "S"
type textarea "SWE"
click at [147, 341] on line at bounding box center [146, 343] width 4 height 4
type input "3.06"
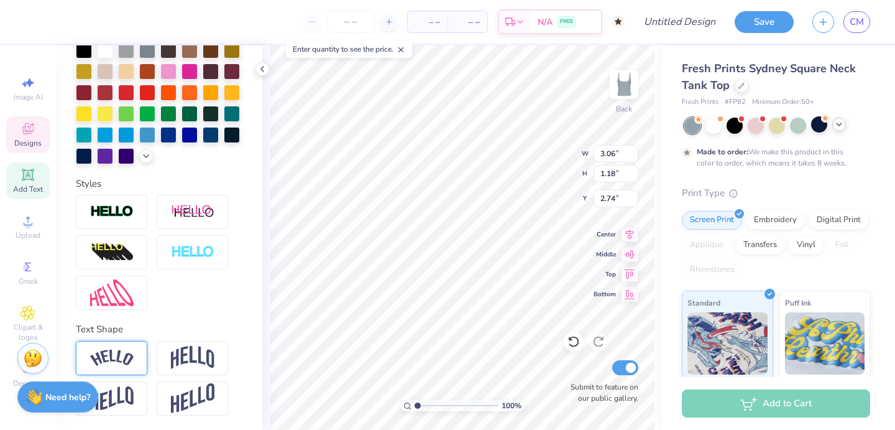
type input "1.18"
type input "2.74"
type input "4.41"
type input "1.70"
type input "2.15"
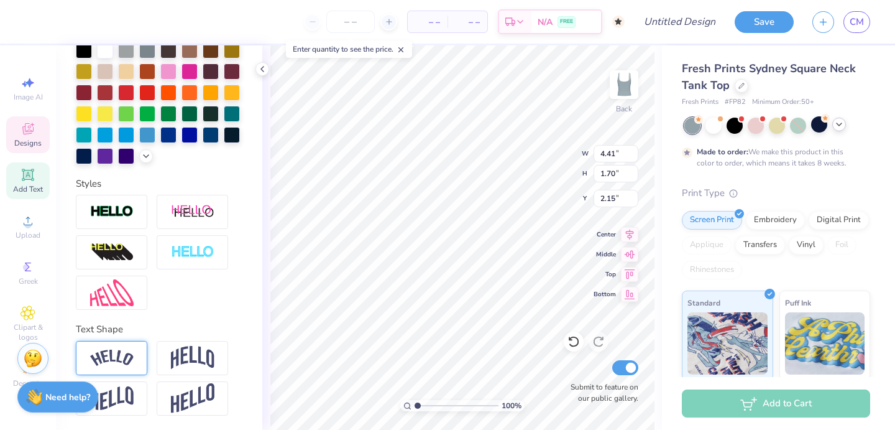
type input "3.00"
type input "0.52"
type input "5.45"
type input "4.41"
type input "1.70"
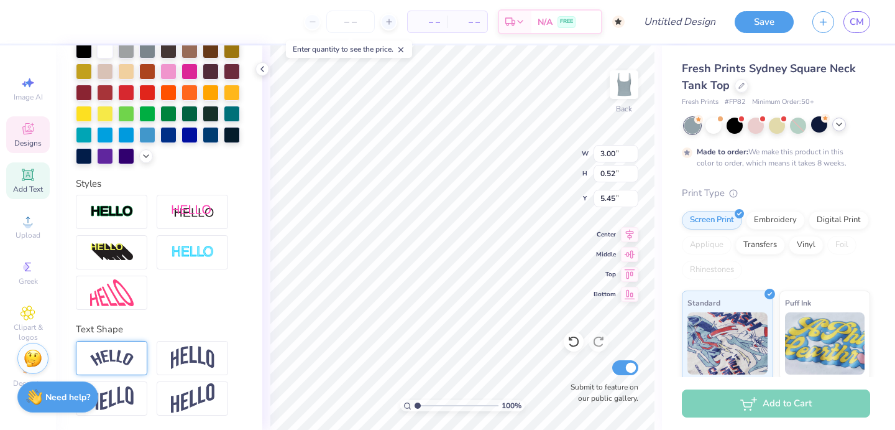
type input "2.15"
type input "3.00"
type input "0.52"
type input "3.85"
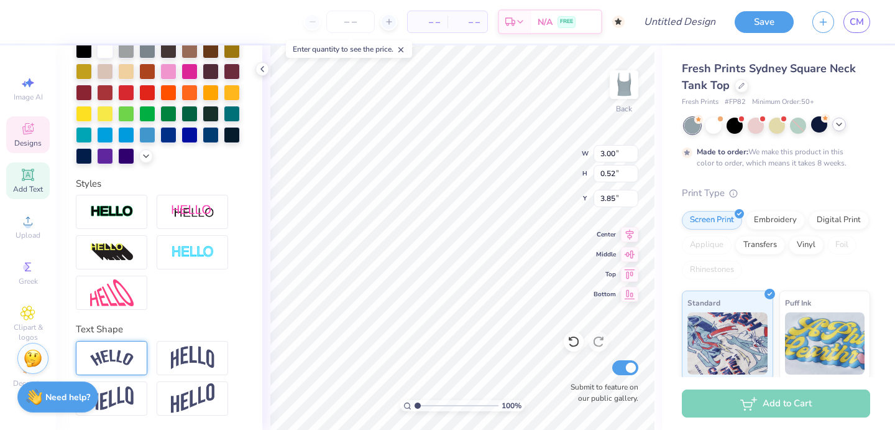
type textarea "since [DATE]"
type input "5.41"
type input "2.08"
type input "1.77"
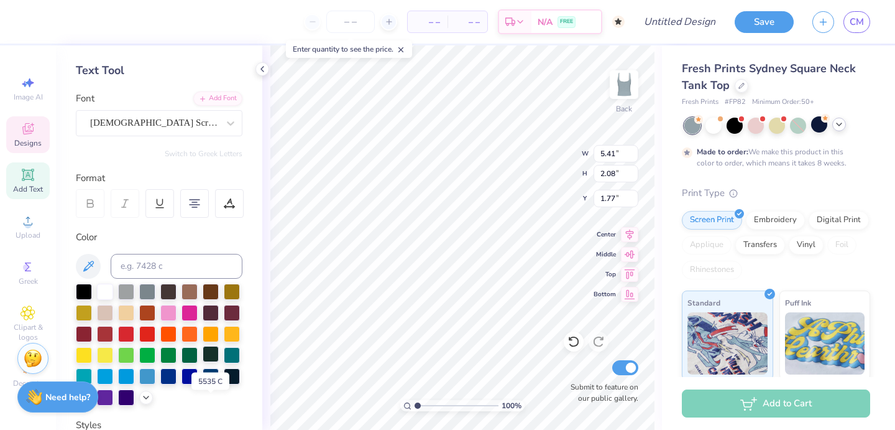
scroll to position [0, 0]
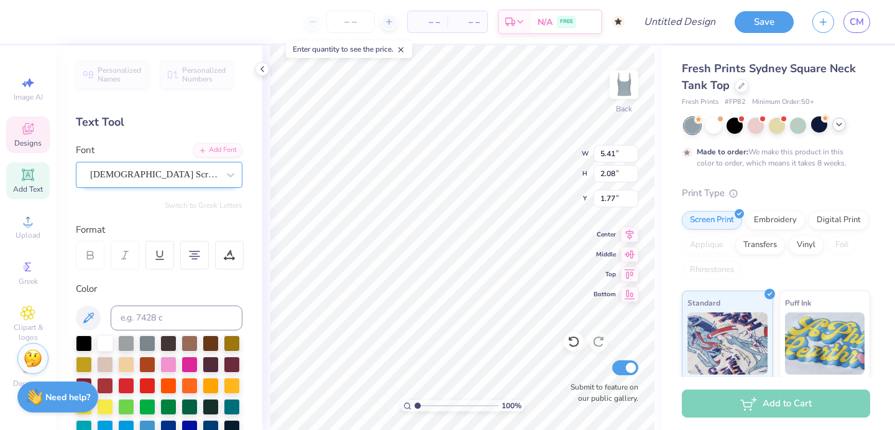
click at [192, 177] on div "[DEMOGRAPHIC_DATA] Scribe" at bounding box center [154, 174] width 131 height 19
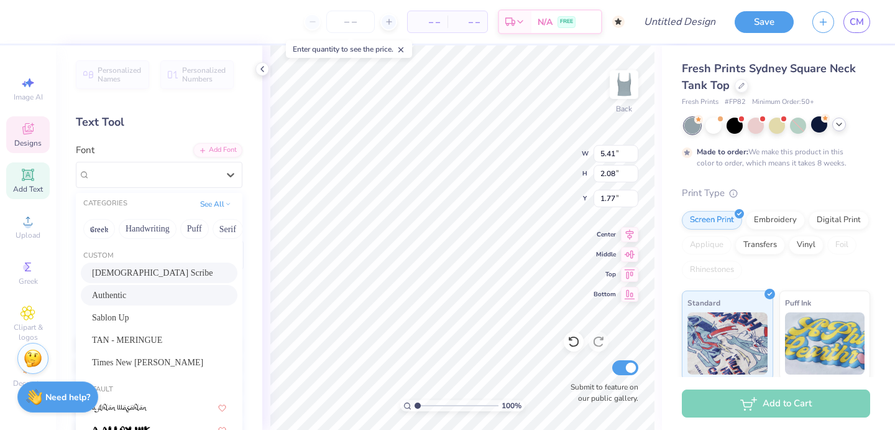
click at [173, 293] on div "Authentic" at bounding box center [159, 295] width 134 height 13
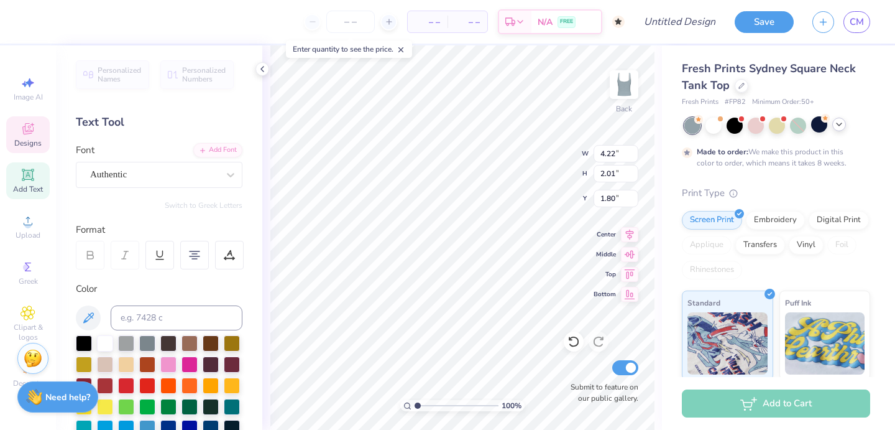
type input "4.22"
type input "2.01"
type input "1.80"
click at [157, 174] on div "Authentic" at bounding box center [154, 174] width 131 height 19
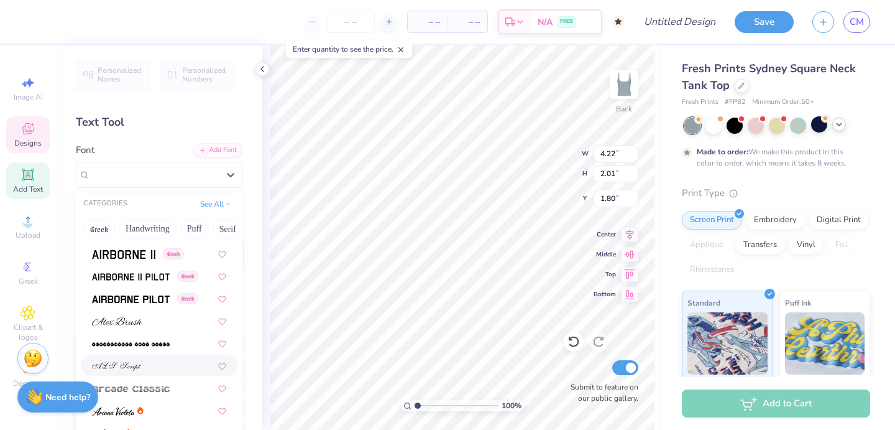
scroll to position [463, 0]
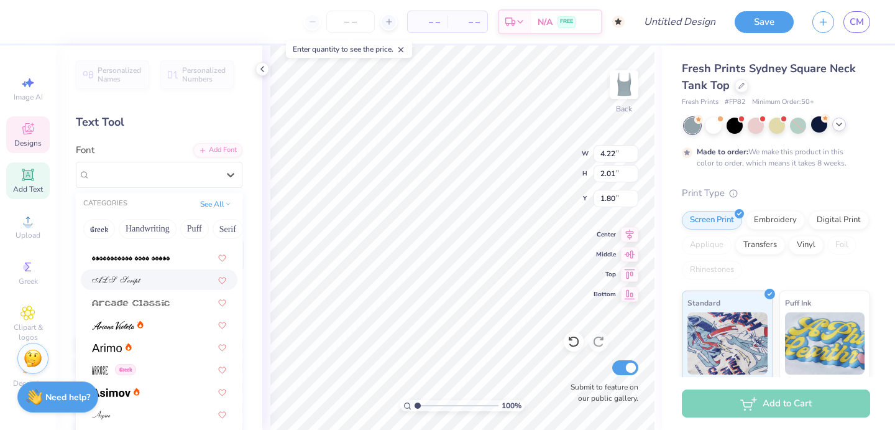
click at [164, 280] on div at bounding box center [159, 279] width 134 height 13
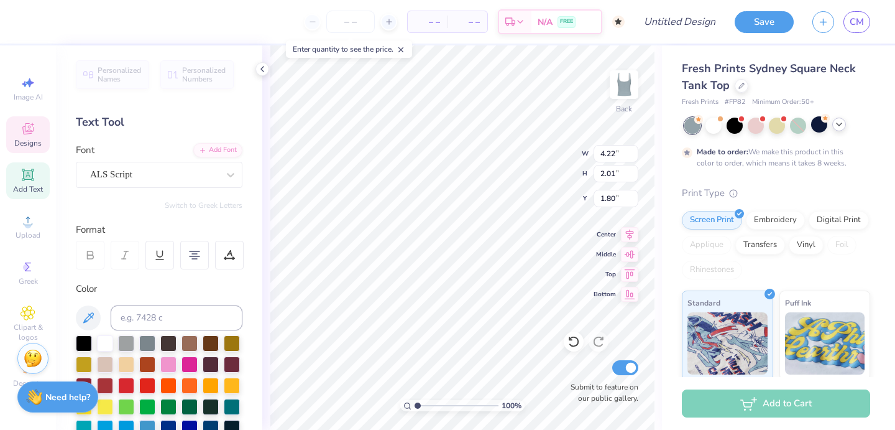
type input "6.32"
type input "2.10"
type input "1.76"
click at [206, 181] on div at bounding box center [154, 174] width 128 height 17
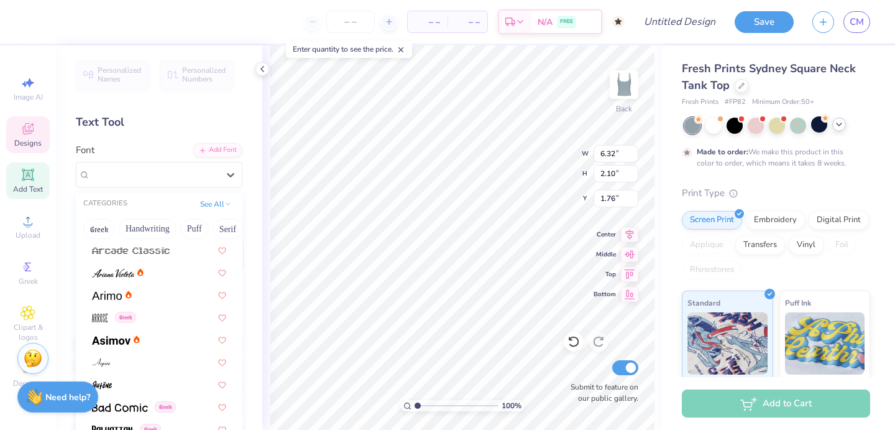
scroll to position [514, 0]
click at [126, 276] on img at bounding box center [113, 274] width 42 height 9
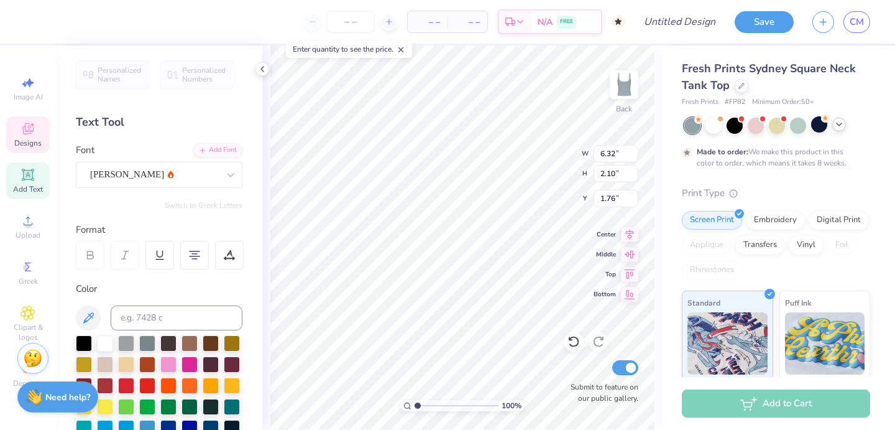
type input "4.93"
type input "2.02"
type input "1.80"
click at [173, 190] on div "Personalized Names Personalized Numbers Text Tool Add Font Font [PERSON_NAME] S…" at bounding box center [159, 237] width 206 height 384
click at [177, 172] on div "[PERSON_NAME]" at bounding box center [154, 174] width 131 height 19
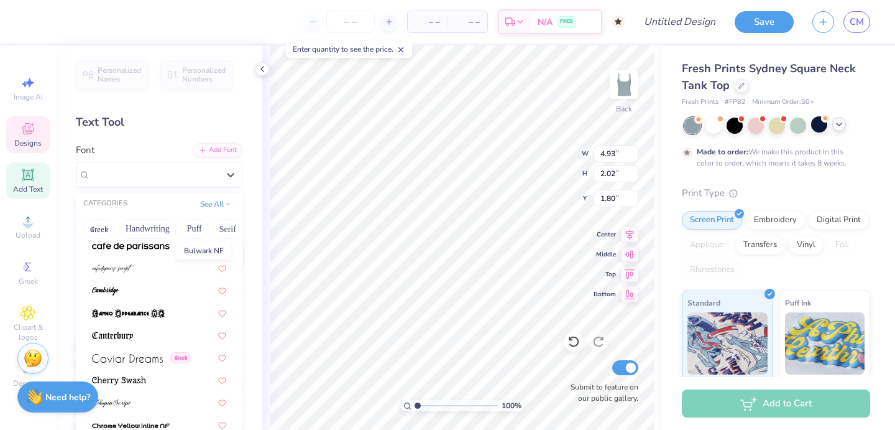
scroll to position [1405, 0]
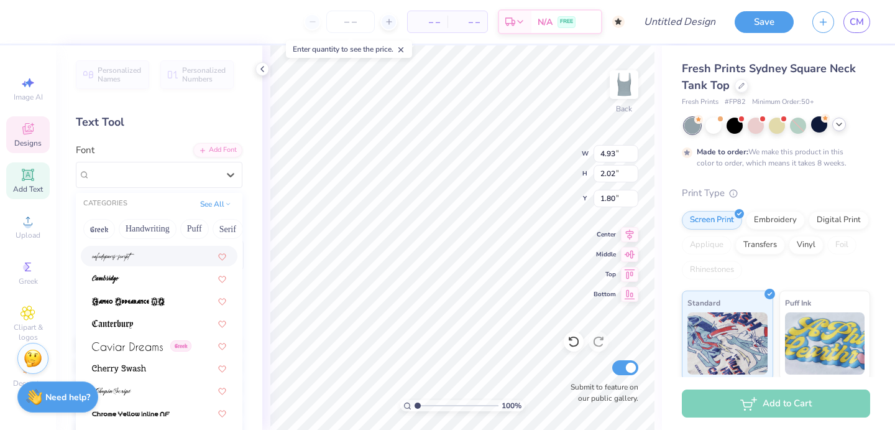
click at [144, 257] on div at bounding box center [159, 255] width 134 height 13
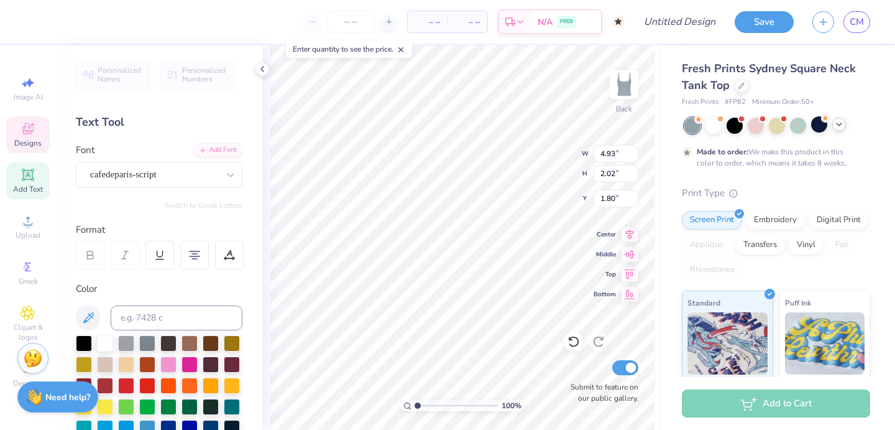
type input "5.10"
type input "2.38"
type input "1.62"
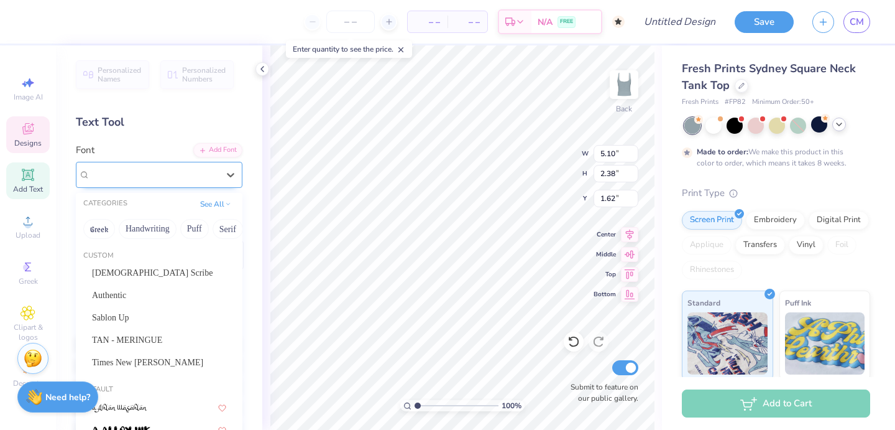
click at [197, 173] on div "cafedeparis-script" at bounding box center [154, 174] width 131 height 19
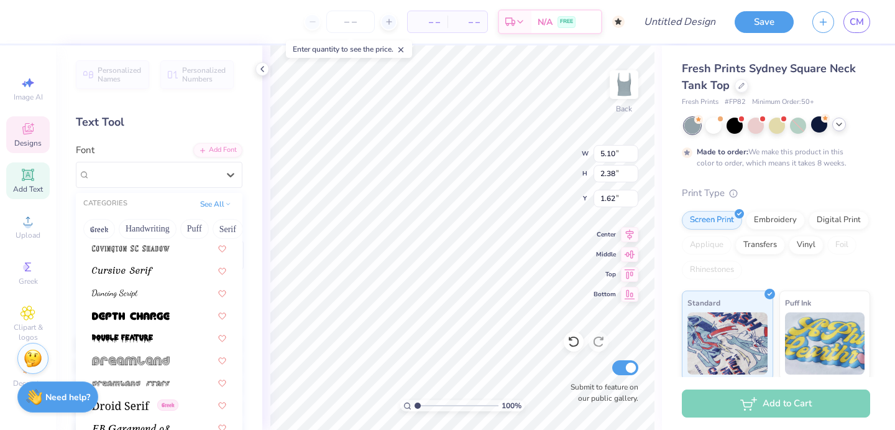
scroll to position [2217, 0]
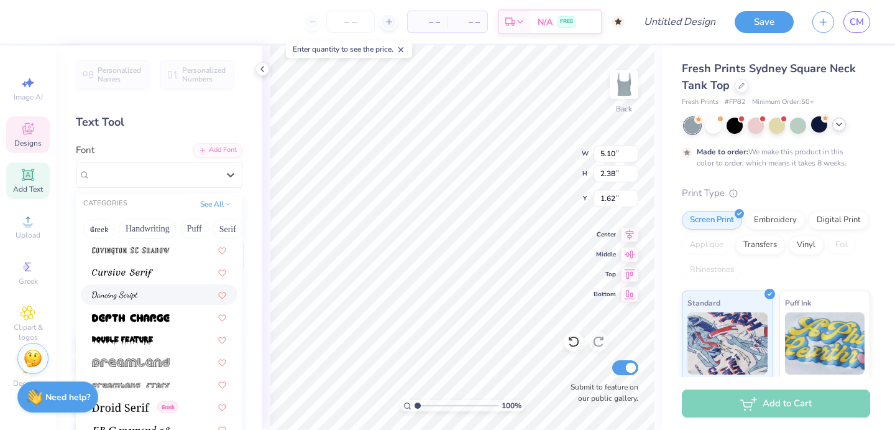
click at [160, 299] on div at bounding box center [159, 294] width 134 height 13
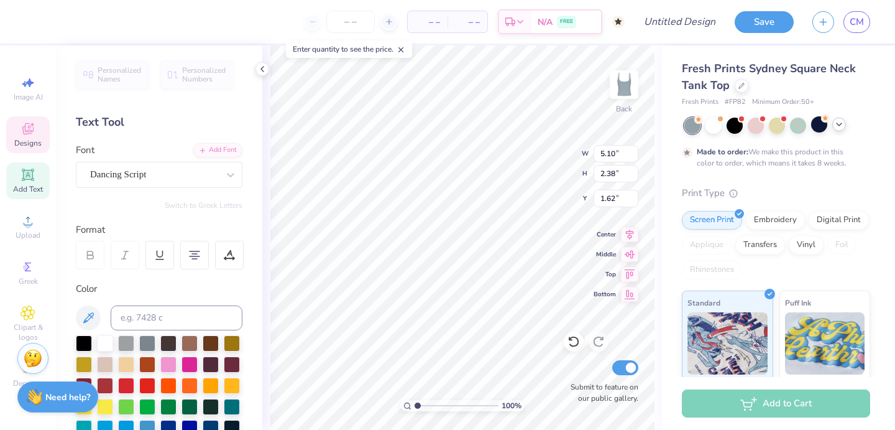
type input "4.79"
type input "2.00"
type input "1.81"
type input "2.00"
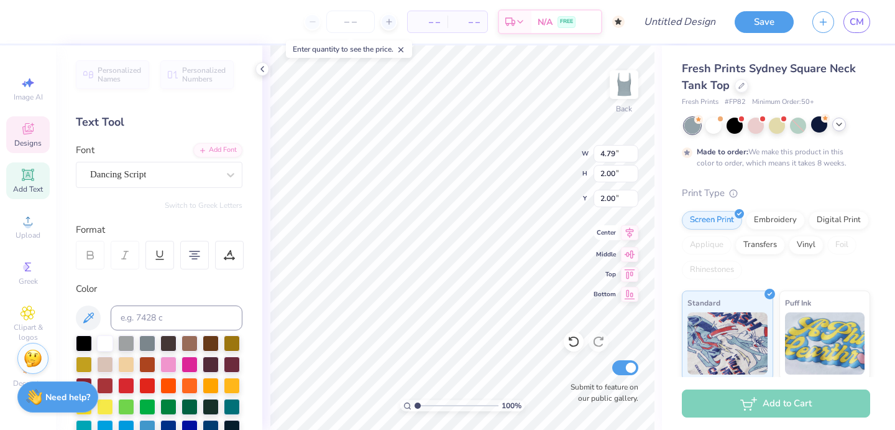
type textarea "Society of Women E"
type input "3.00"
type textarea "Society of Women Engioneers"
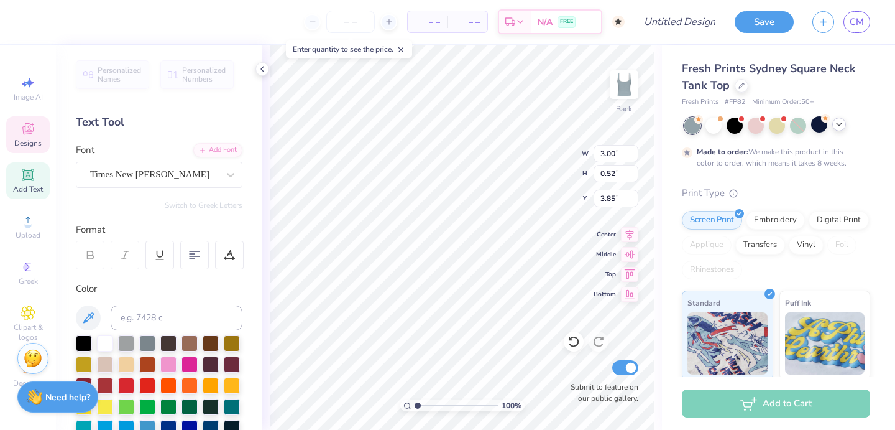
type input "4.58"
type input "1.77"
type input "0.31"
type input "4.58"
click at [231, 181] on div at bounding box center [230, 175] width 22 height 22
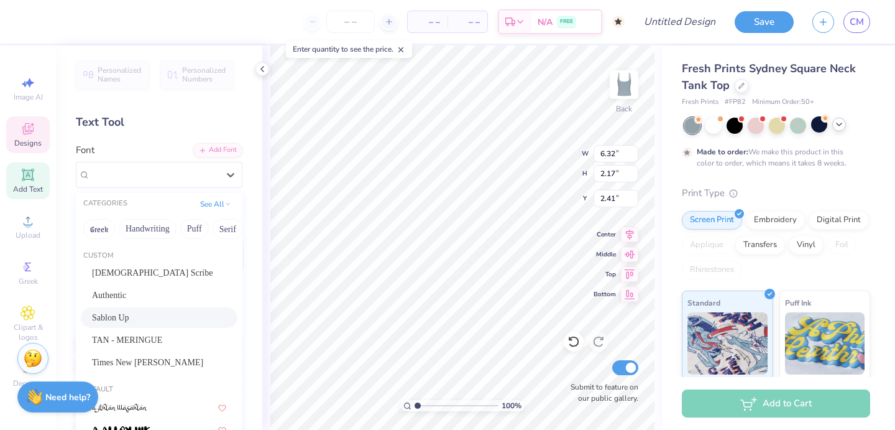
click at [200, 323] on div "Sablon Up" at bounding box center [159, 317] width 134 height 13
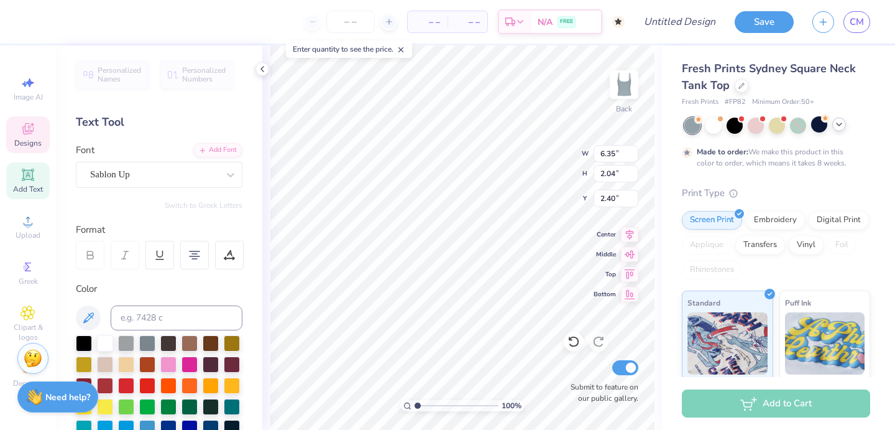
type input "6.35"
type input "2.04"
type input "2.40"
click at [205, 175] on div "Sablon Up" at bounding box center [154, 174] width 131 height 19
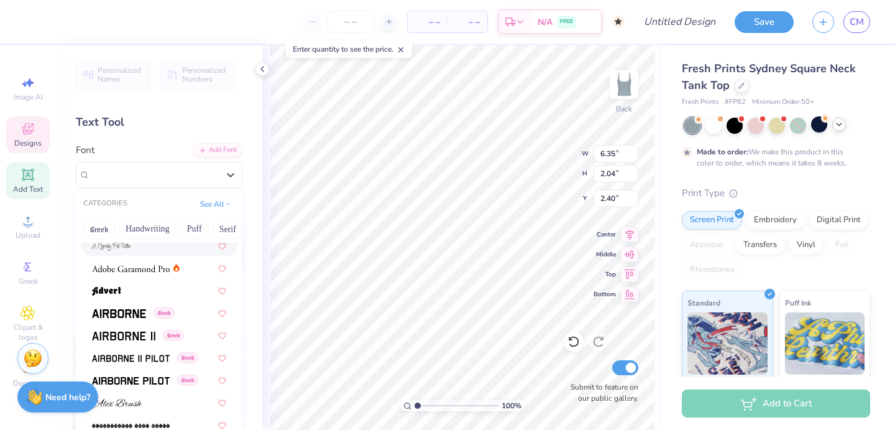
scroll to position [300, 0]
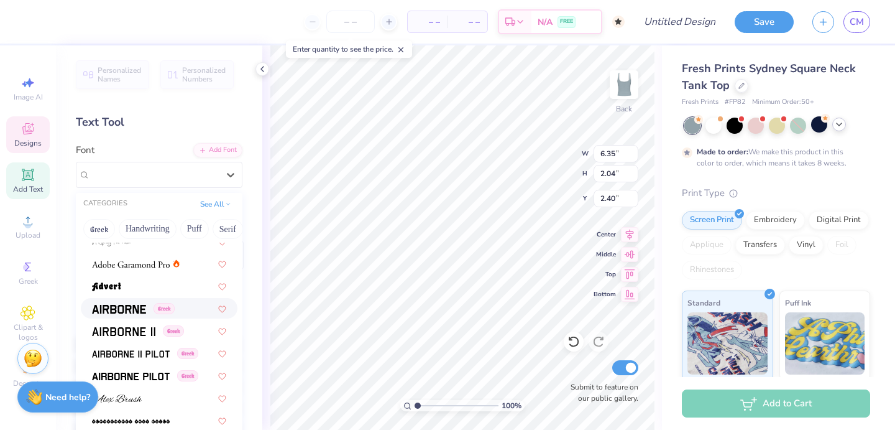
click at [116, 314] on span at bounding box center [119, 308] width 54 height 13
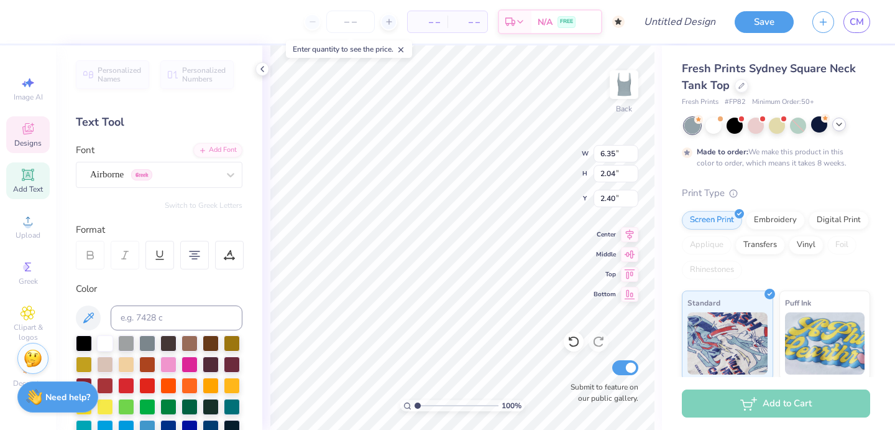
type input "7.03"
type input "1.46"
type input "2.76"
click at [213, 175] on div "Airborne Greek" at bounding box center [154, 174] width 131 height 19
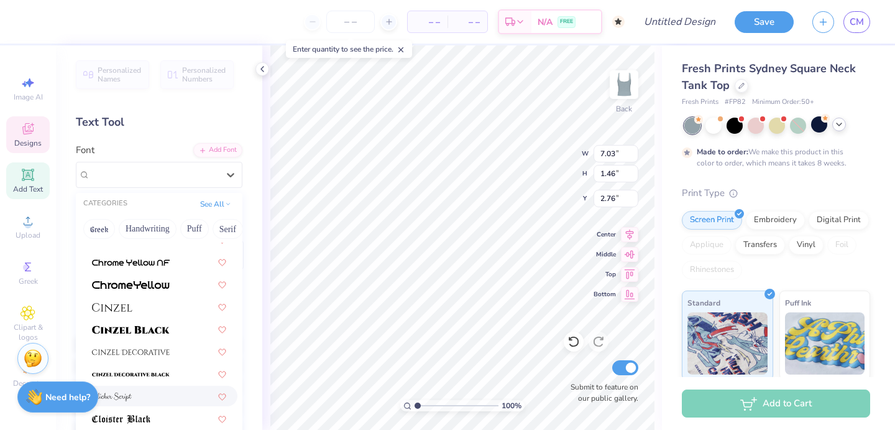
scroll to position [1600, 0]
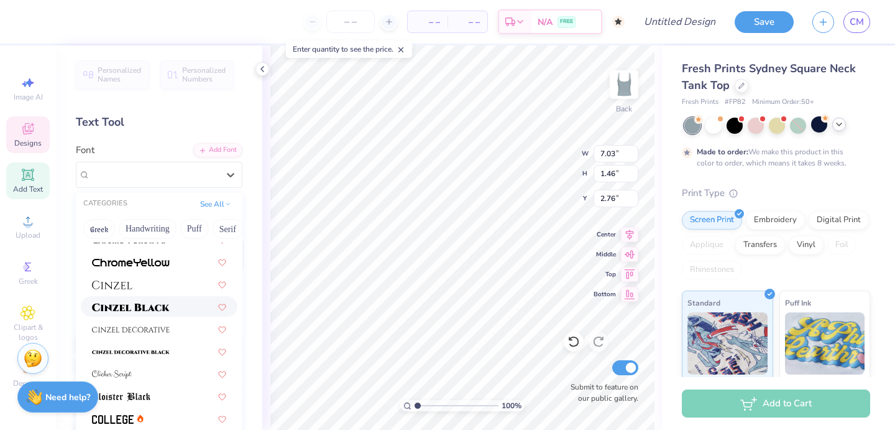
click at [152, 308] on img at bounding box center [131, 307] width 78 height 9
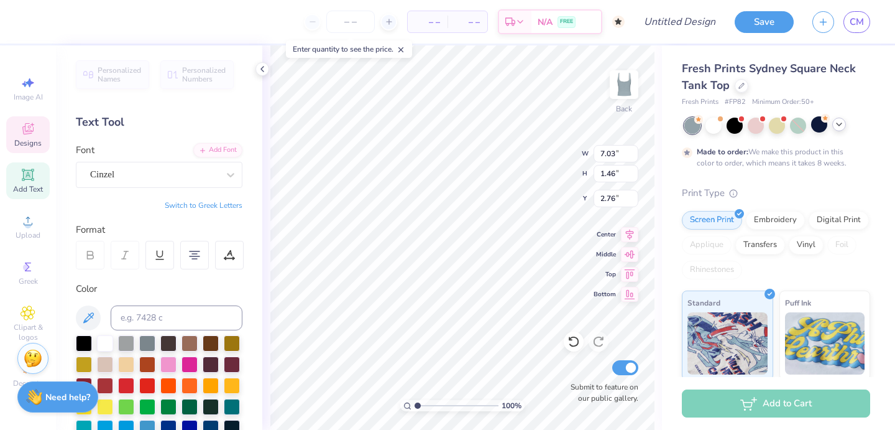
type input "1.36"
type input "2.82"
type textarea "Society of Women Engineers"
click at [165, 173] on div "Cinzel" at bounding box center [154, 174] width 131 height 19
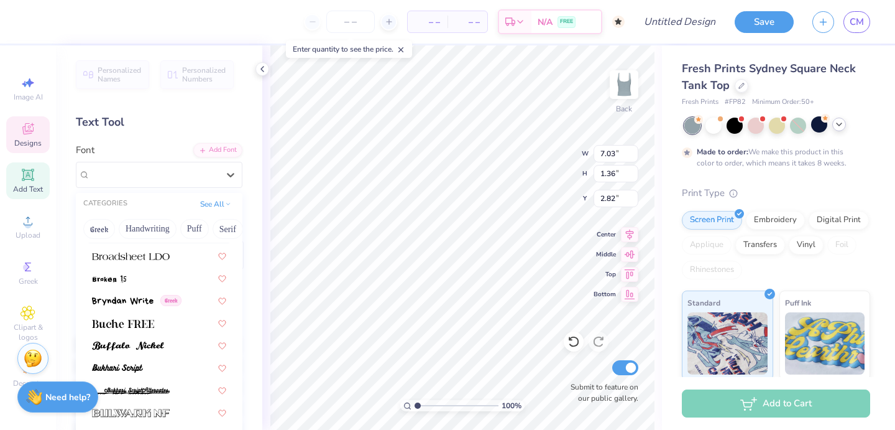
scroll to position [1204, 0]
click at [164, 261] on span at bounding box center [131, 254] width 78 height 13
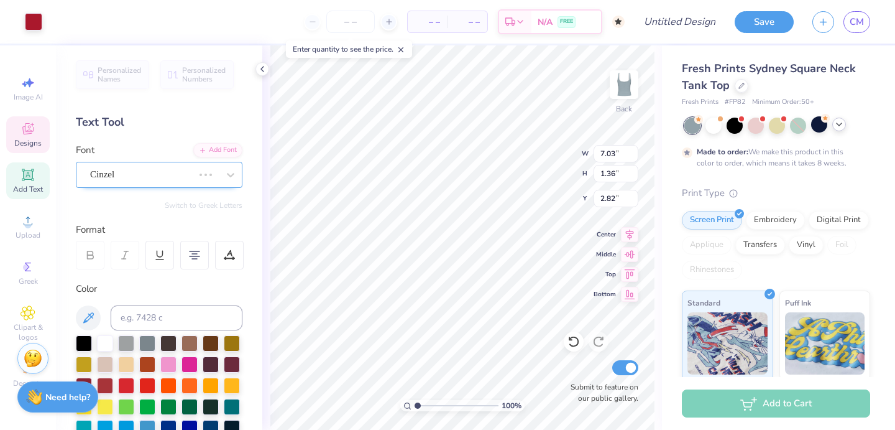
click at [168, 167] on div at bounding box center [141, 174] width 103 height 17
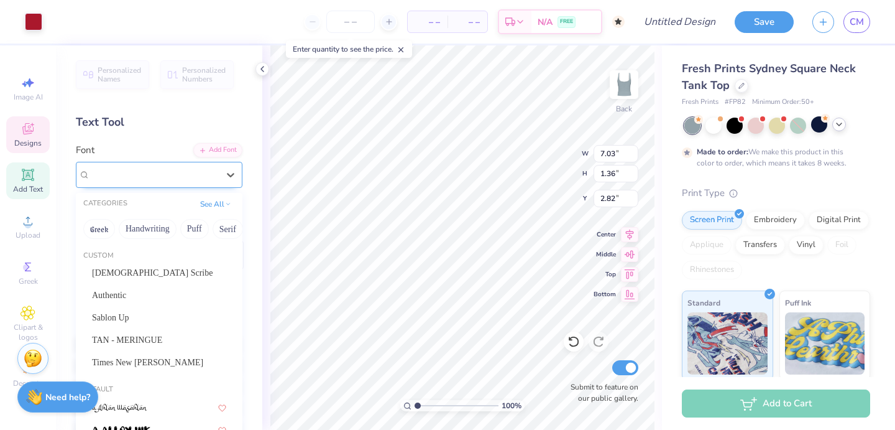
type input "6.26"
type input "1.49"
type input "2.75"
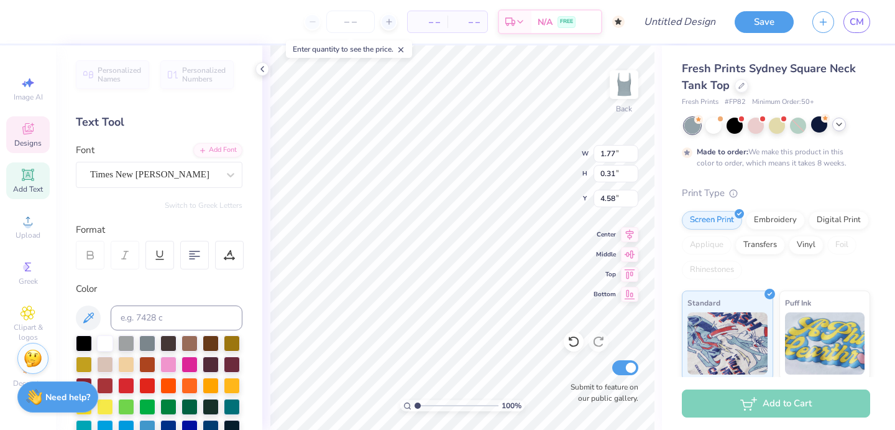
type input "4.43"
type input "2.74"
type input "6.61"
type input "1.58"
type input "2.21"
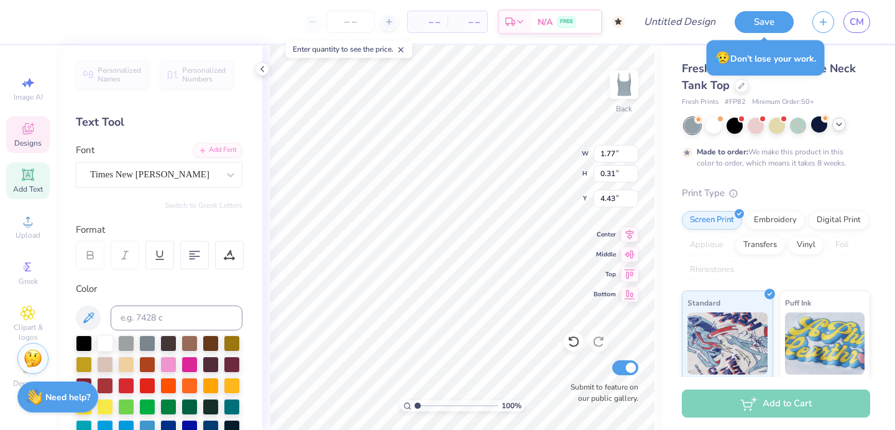
type input "3.79"
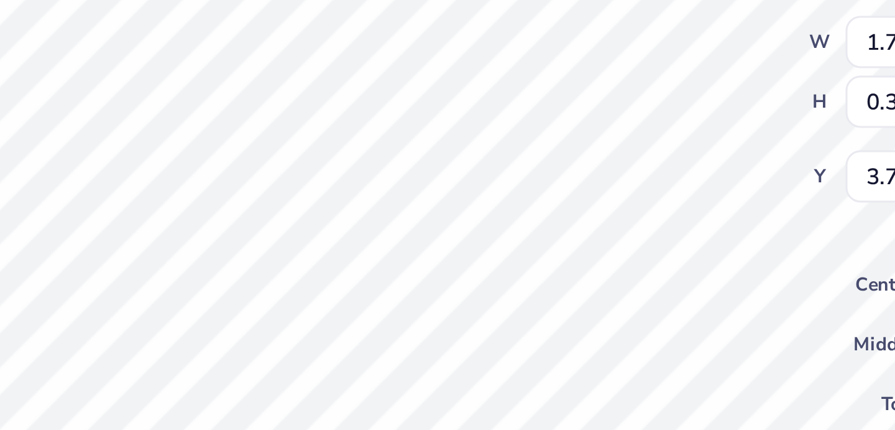
type input "3.96"
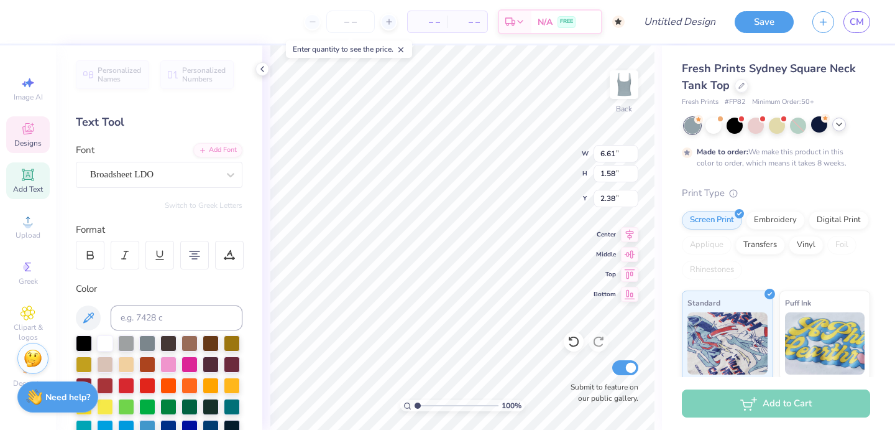
scroll to position [1, 2]
click at [96, 257] on div at bounding box center [90, 255] width 29 height 29
type input "6.61"
type input "1.57"
type input "2.22"
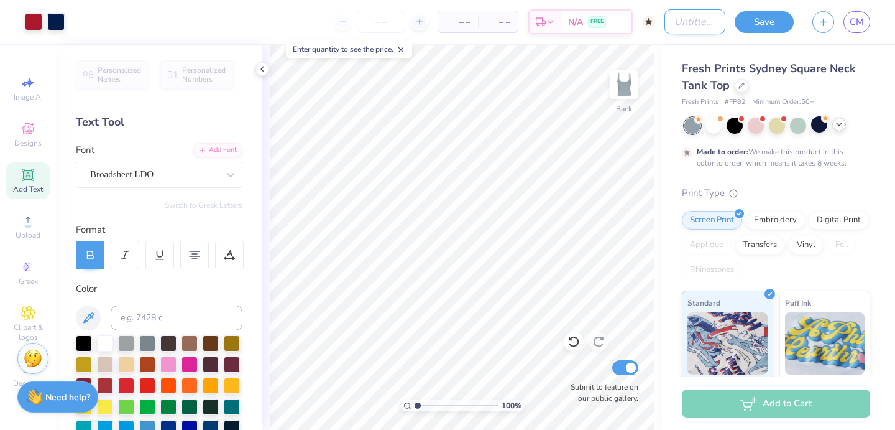
click at [666, 22] on input "Design Title" at bounding box center [695, 21] width 61 height 25
type input "SWE 5"
click at [770, 25] on button "Save" at bounding box center [764, 20] width 59 height 22
